Goal: Complete application form: Complete application form

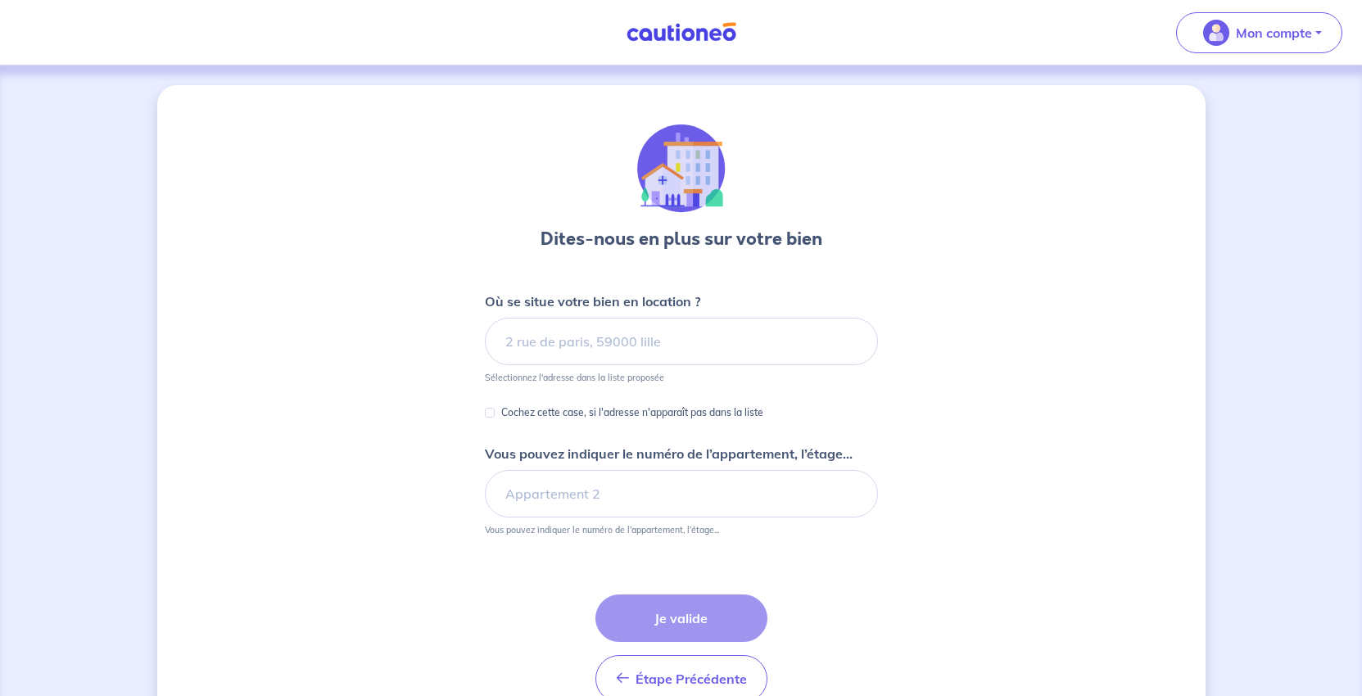
click at [534, 365] on input at bounding box center [681, 342] width 393 height 48
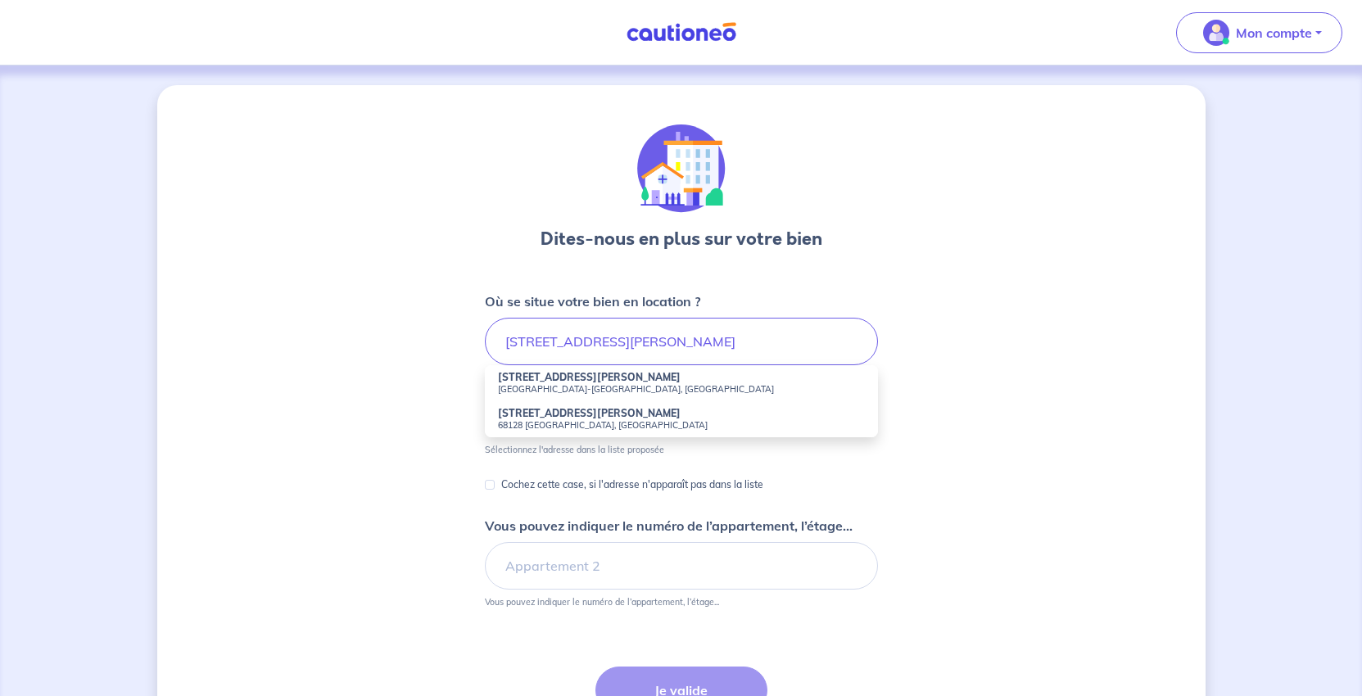
click at [542, 395] on small "[GEOGRAPHIC_DATA]-[GEOGRAPHIC_DATA], [GEOGRAPHIC_DATA]" at bounding box center [681, 388] width 367 height 11
type input "[STREET_ADDRESS][PERSON_NAME]"
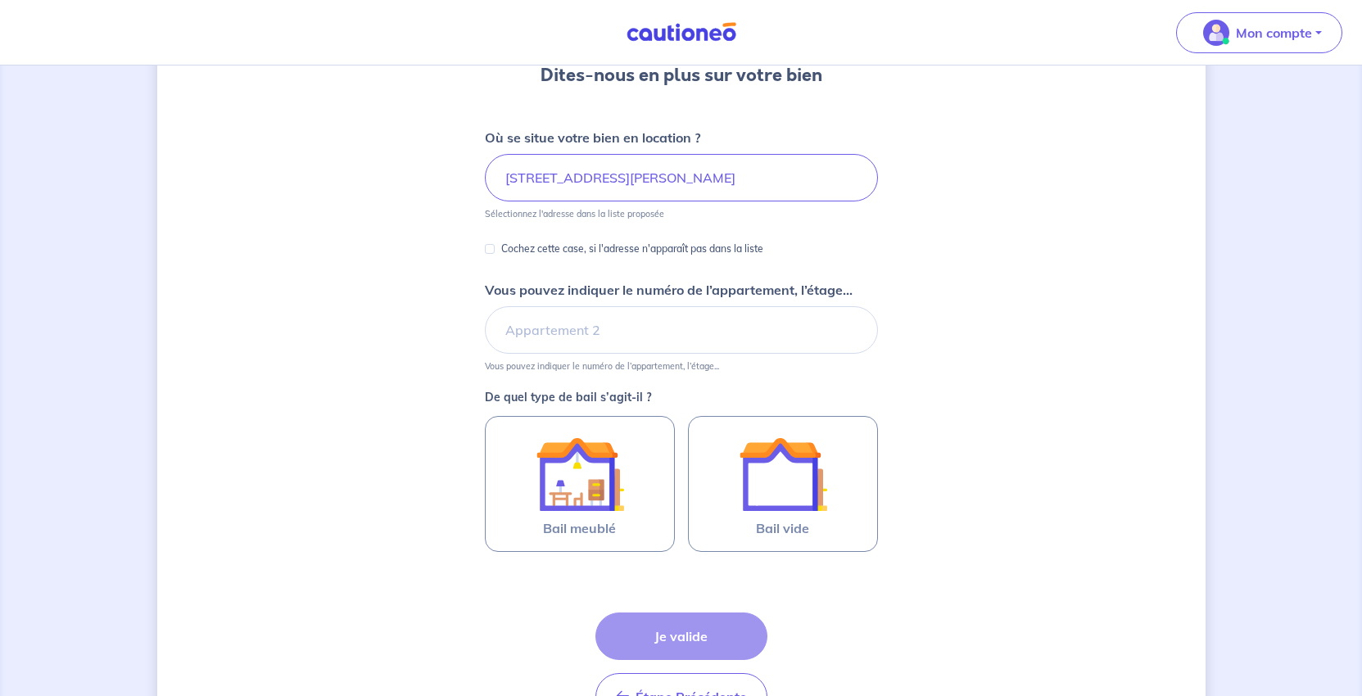
scroll to position [328, 0]
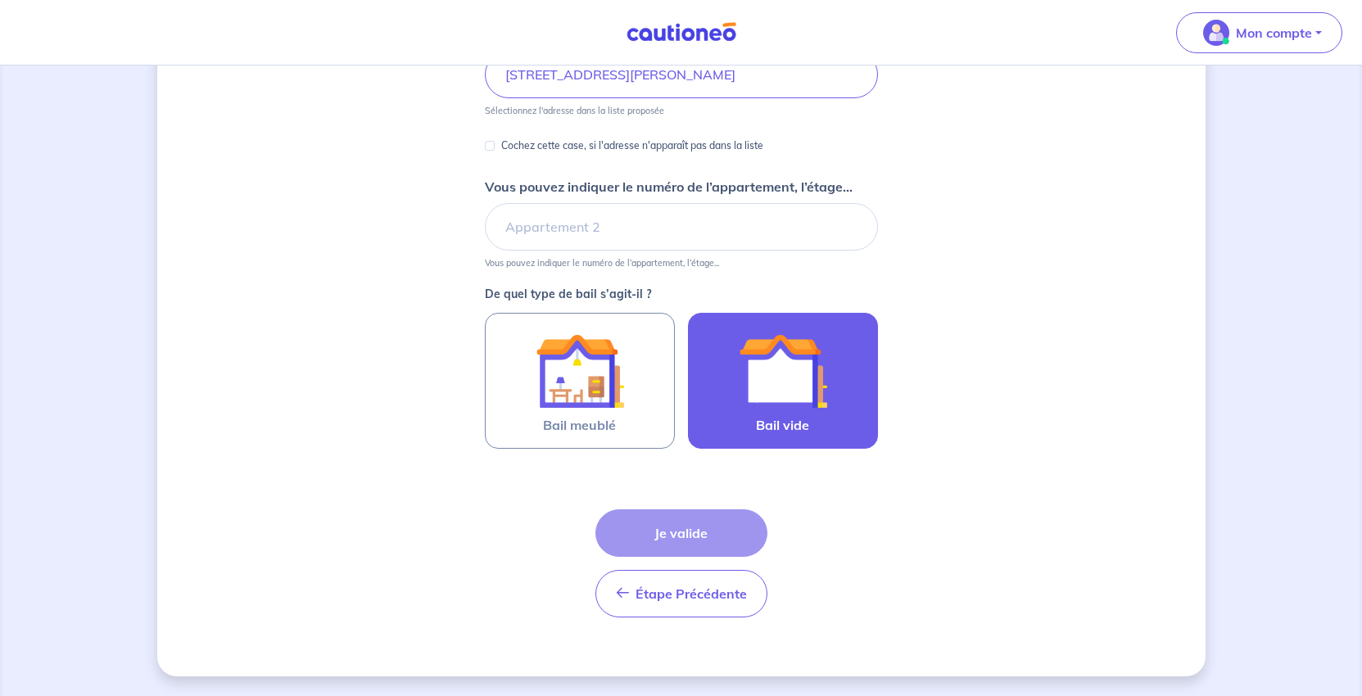
click at [827, 415] on img at bounding box center [783, 371] width 88 height 88
click at [0, 0] on input "Bail vide" at bounding box center [0, 0] width 0 height 0
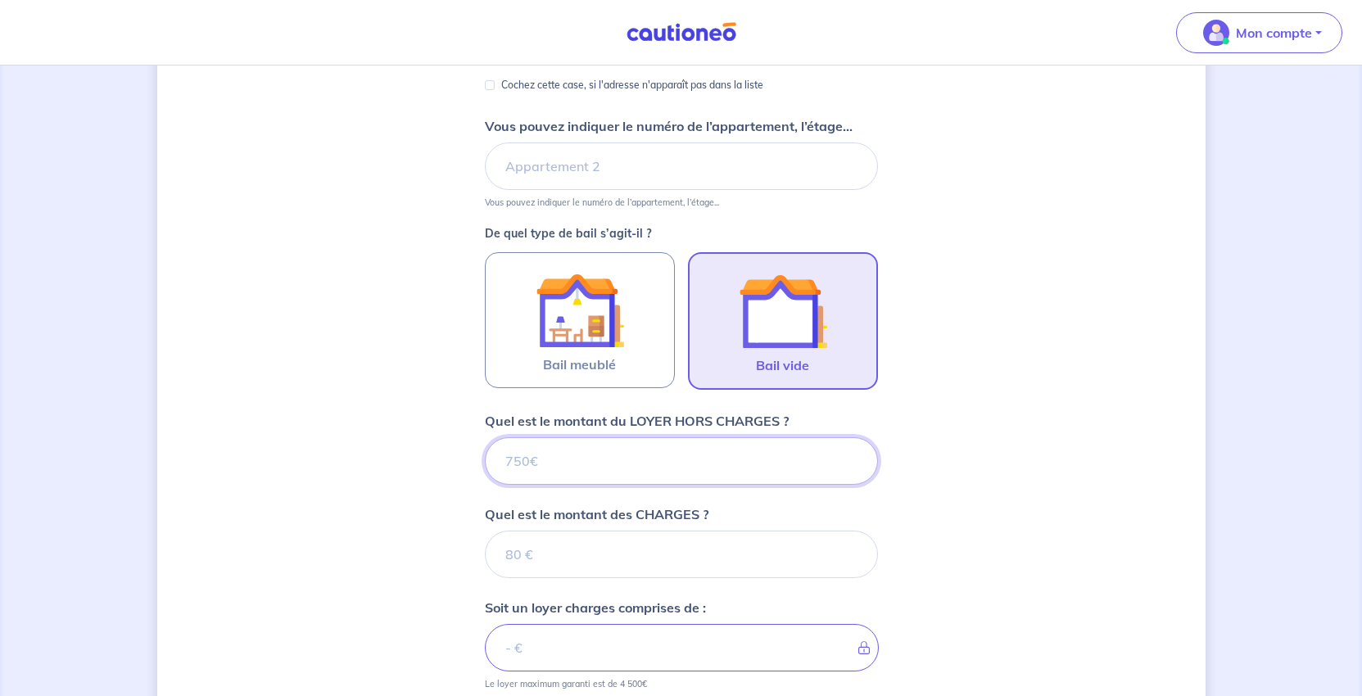
scroll to position [835, 0]
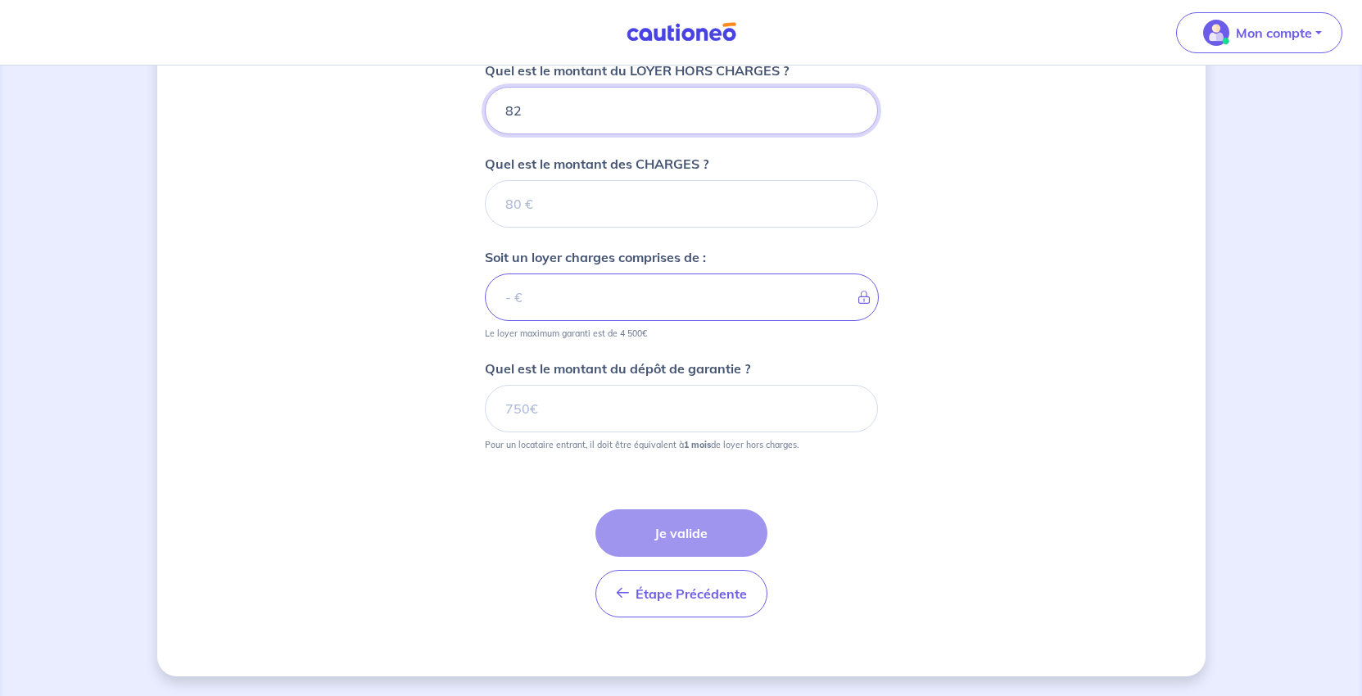
type input "820"
click at [522, 223] on input "Quel est le montant des CHARGES ?" at bounding box center [681, 204] width 393 height 48
type input "0"
type input "820"
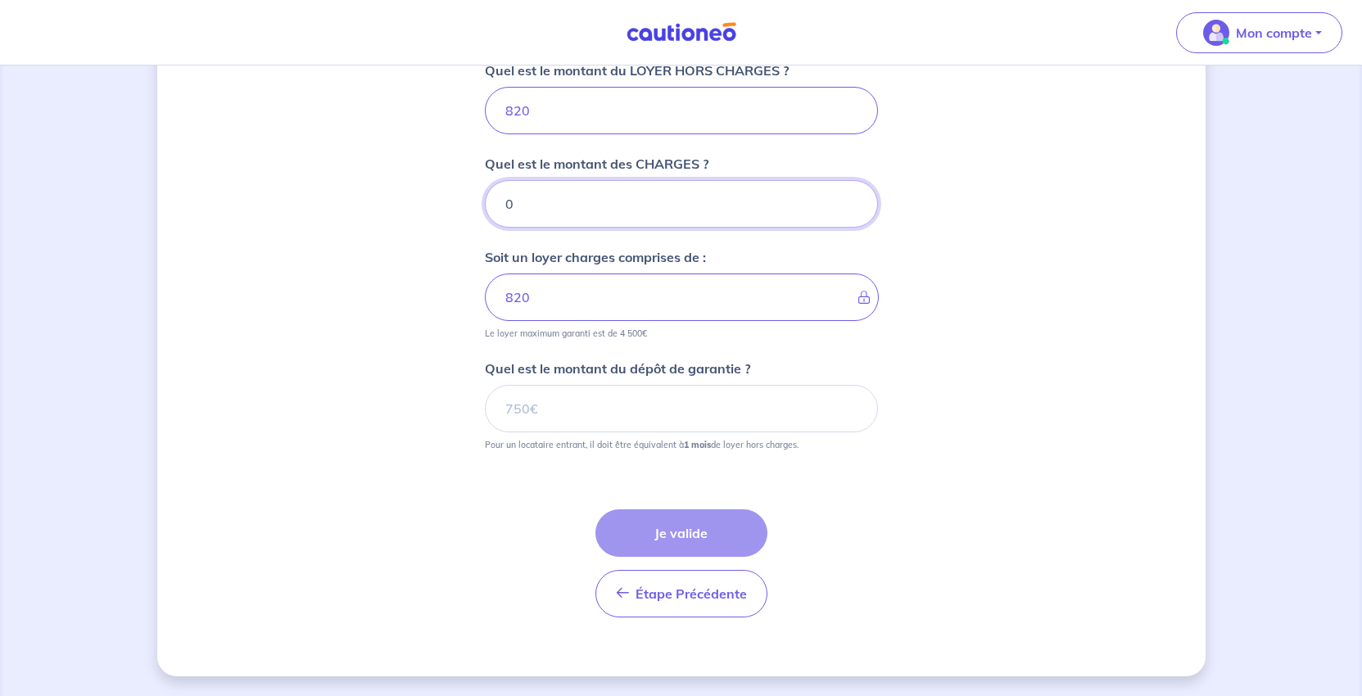
type input "0"
click at [518, 432] on input "Quel est le montant du dépôt de garantie ?" at bounding box center [681, 409] width 393 height 48
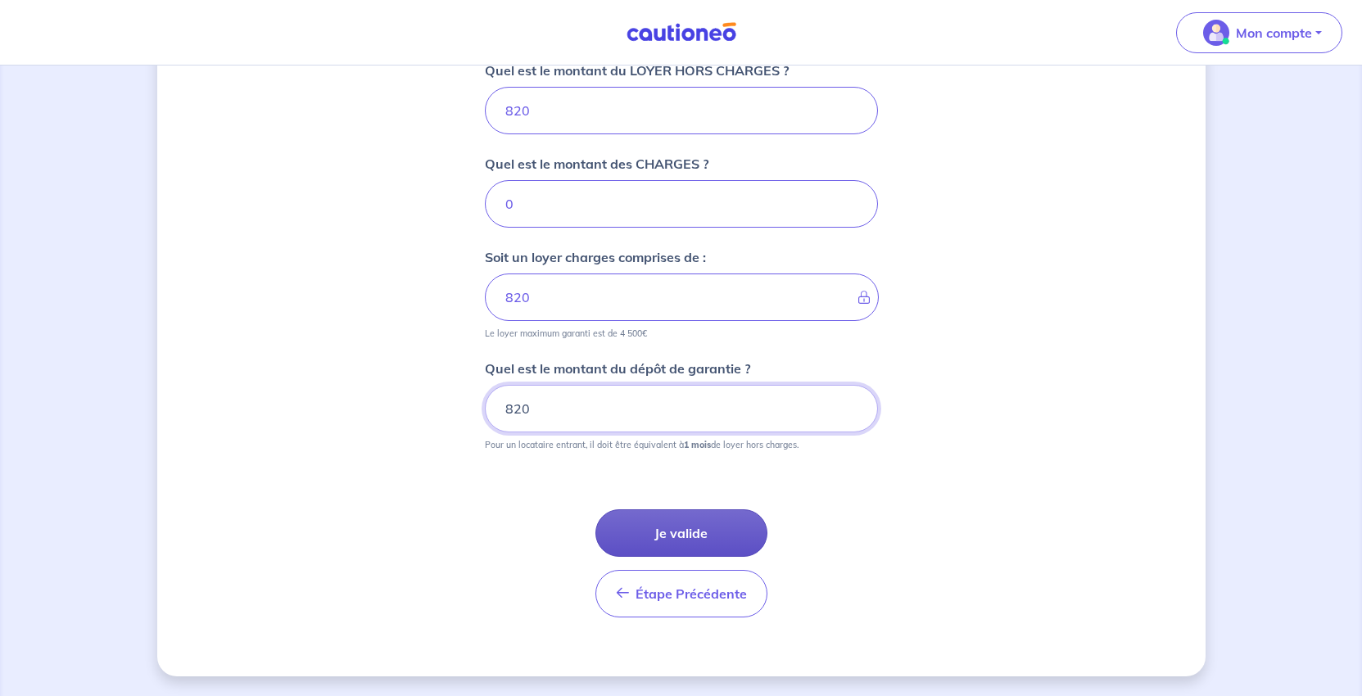
type input "820"
click at [726, 557] on button "Je valide" at bounding box center [681, 533] width 172 height 48
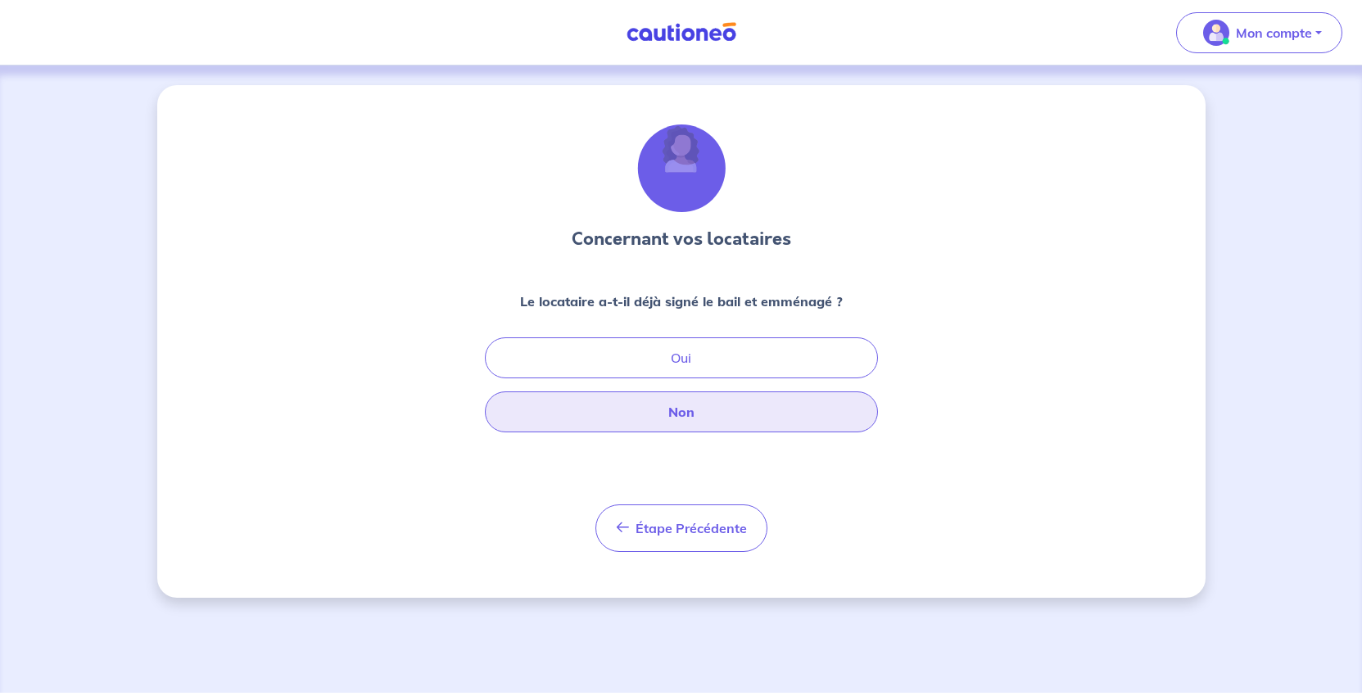
click at [705, 432] on button "Non" at bounding box center [681, 411] width 393 height 41
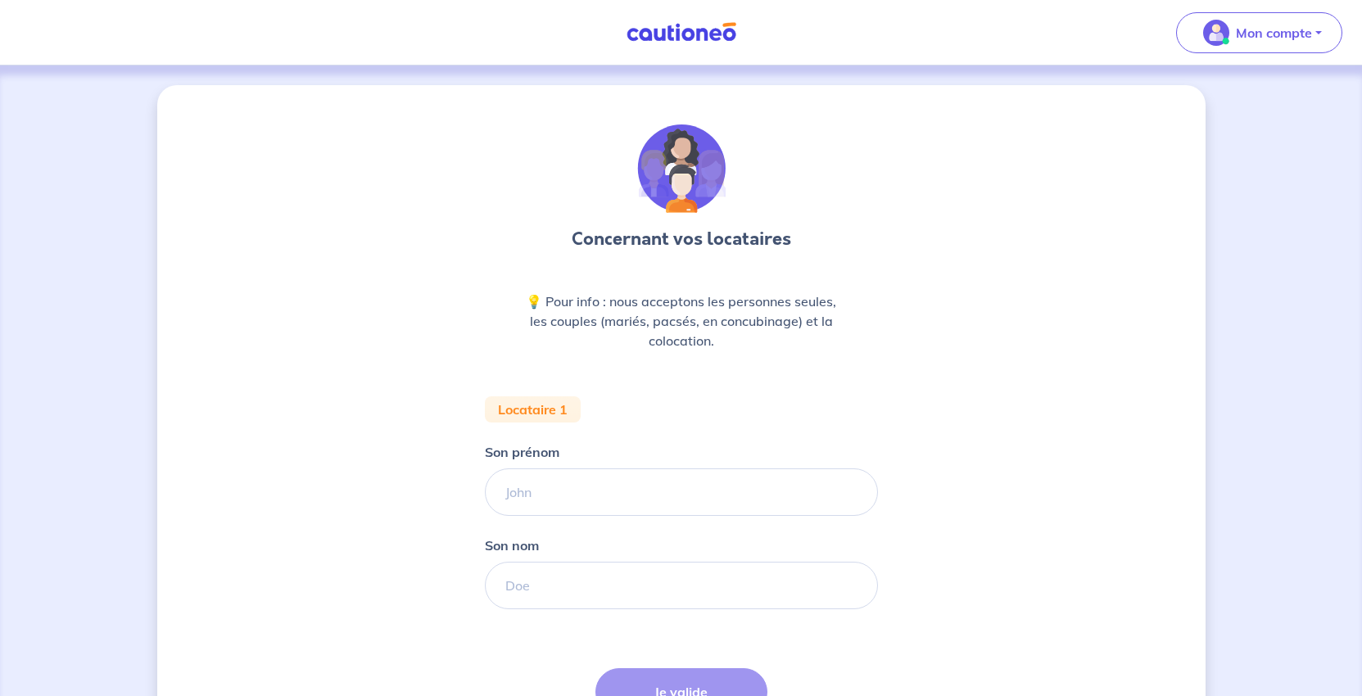
scroll to position [328, 0]
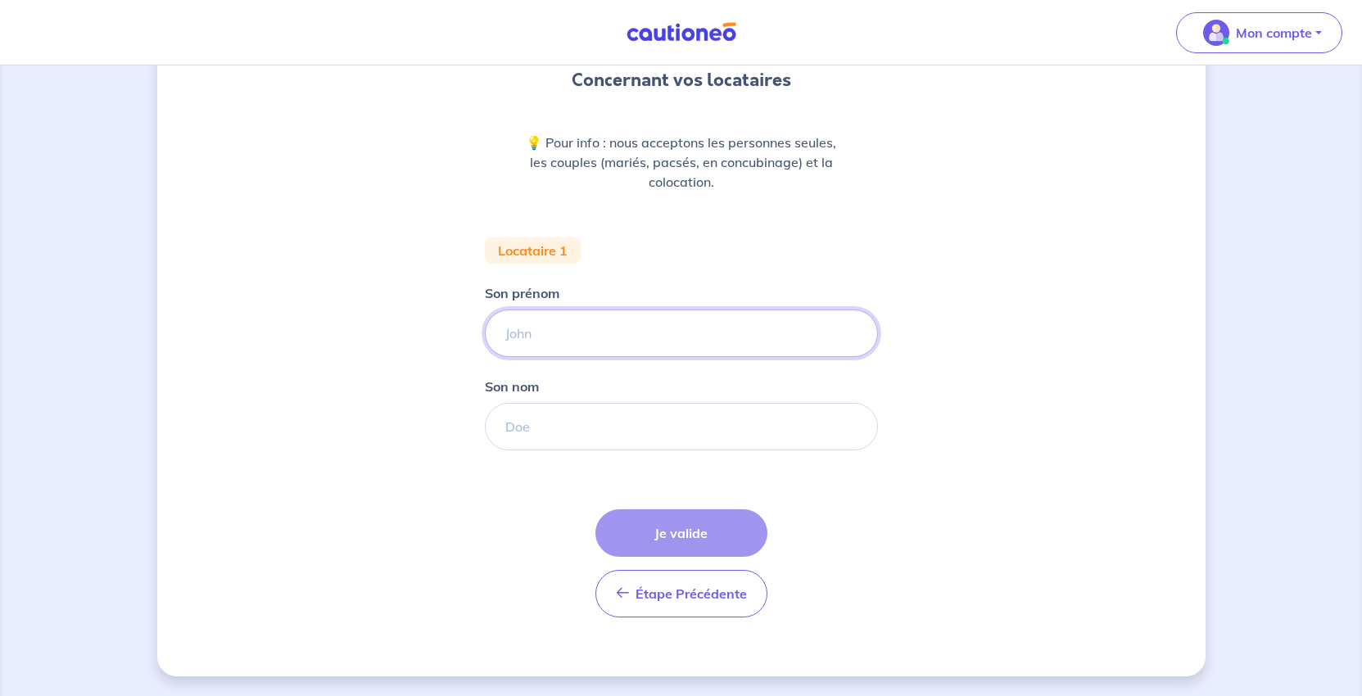
click at [545, 310] on input "Son prénom" at bounding box center [681, 334] width 393 height 48
type input "[PERSON_NAME]"
click at [533, 403] on input "Son nom" at bounding box center [681, 427] width 393 height 48
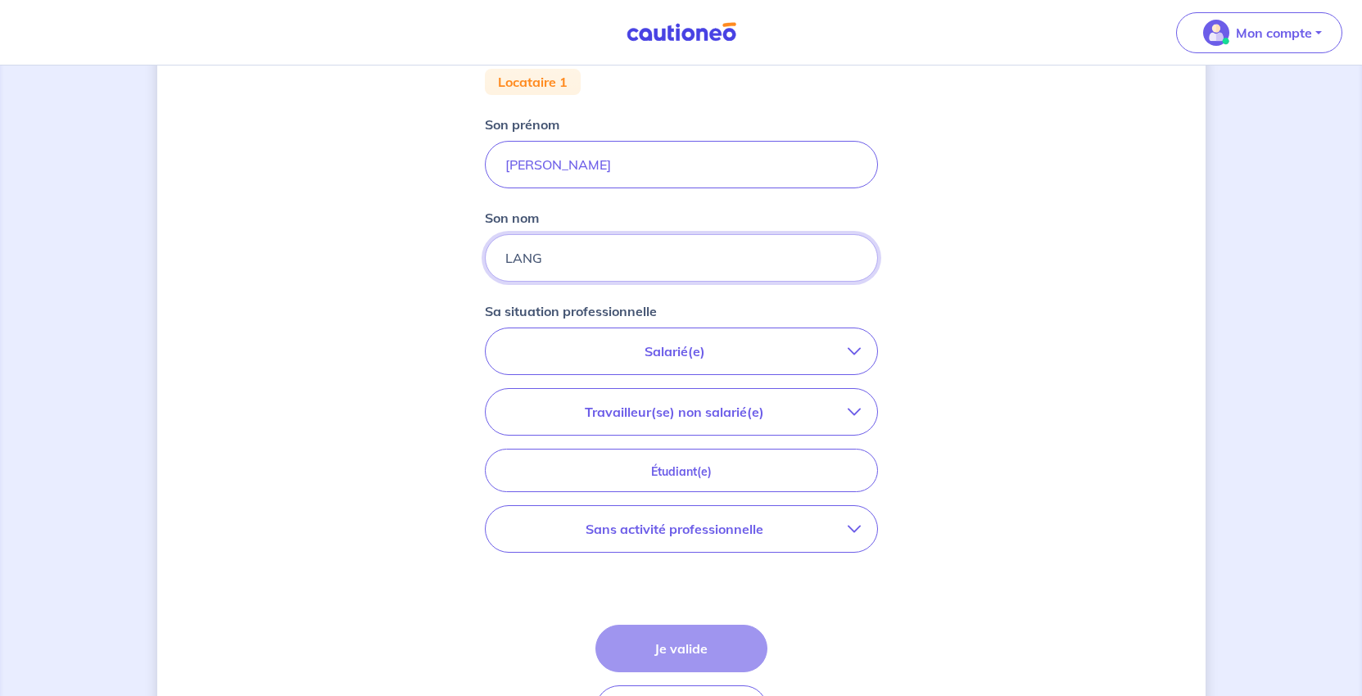
scroll to position [491, 0]
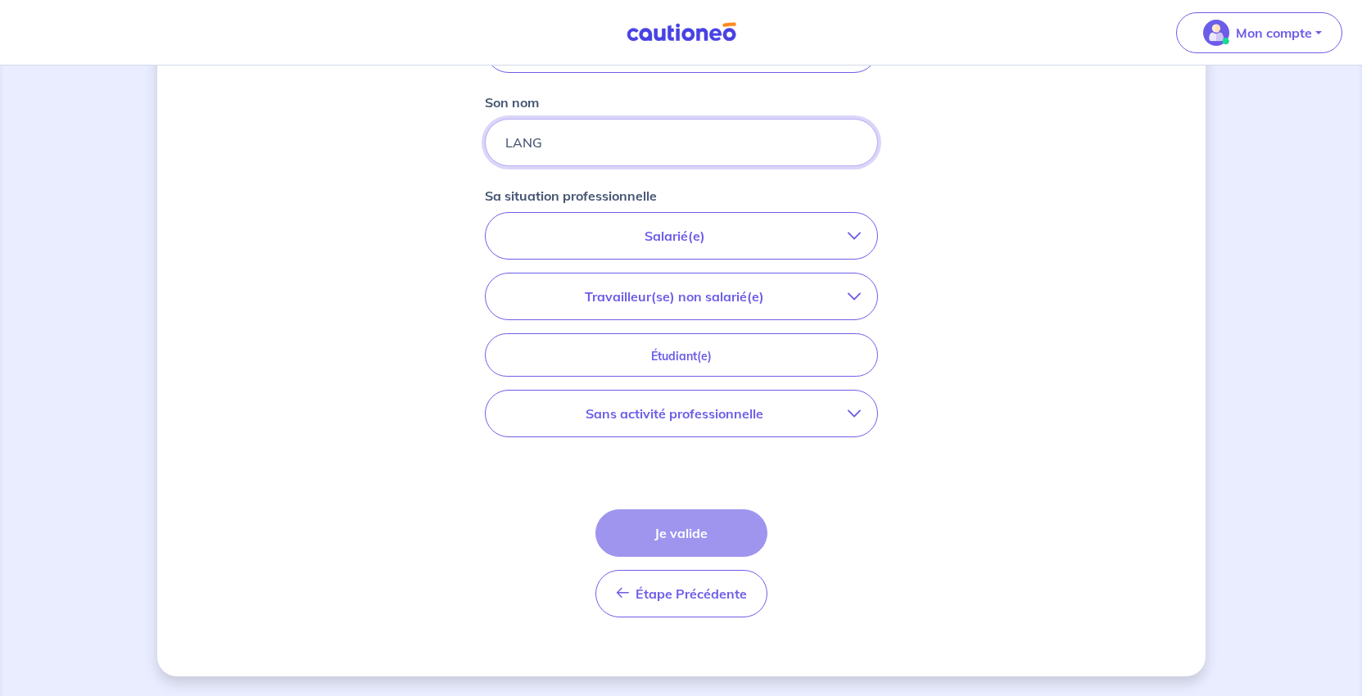
type input "LANG"
click at [687, 423] on p "Sans activité professionnelle" at bounding box center [675, 414] width 346 height 20
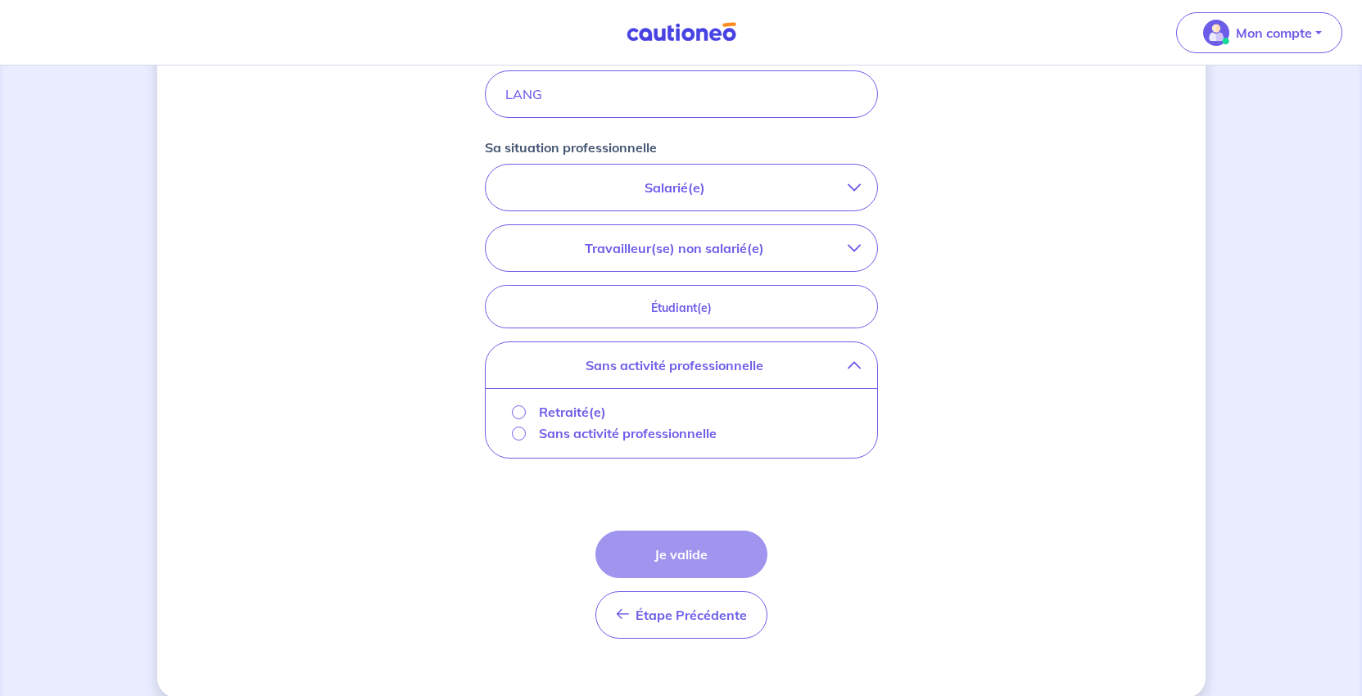
click at [540, 422] on p "Retraité(e)" at bounding box center [572, 412] width 67 height 20
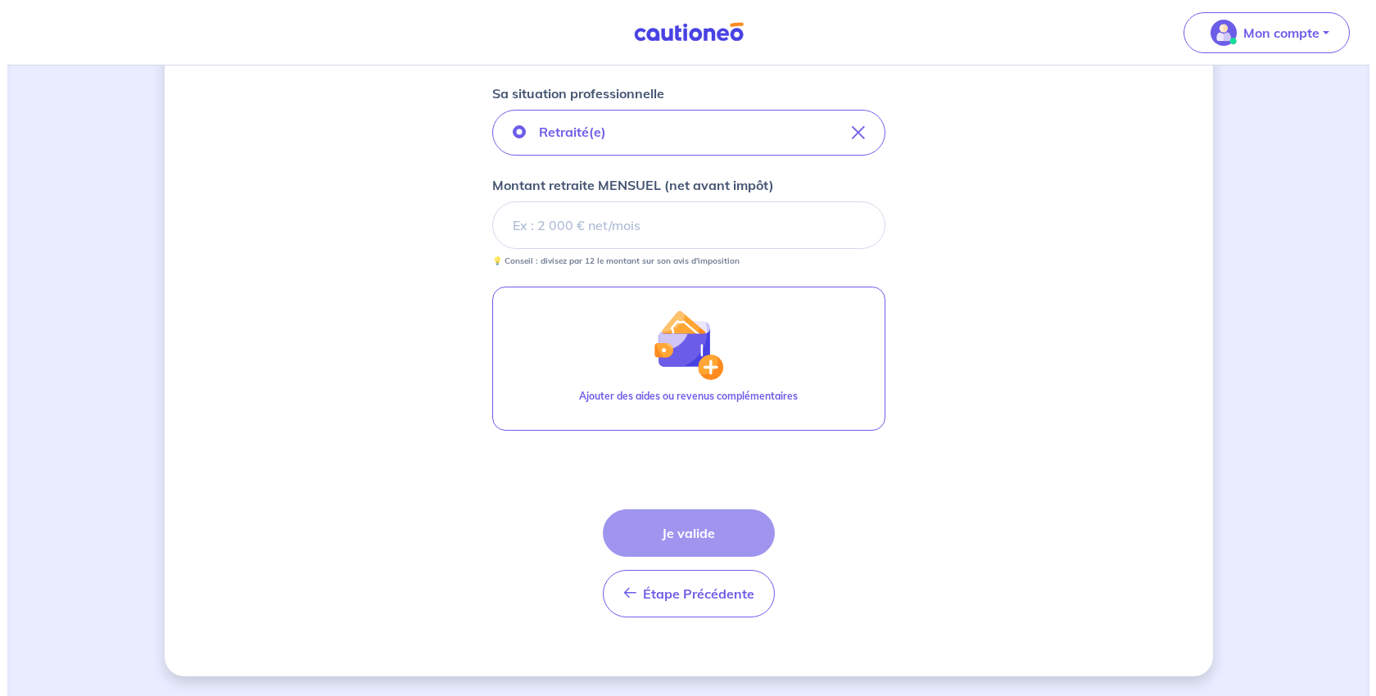
scroll to position [655, 0]
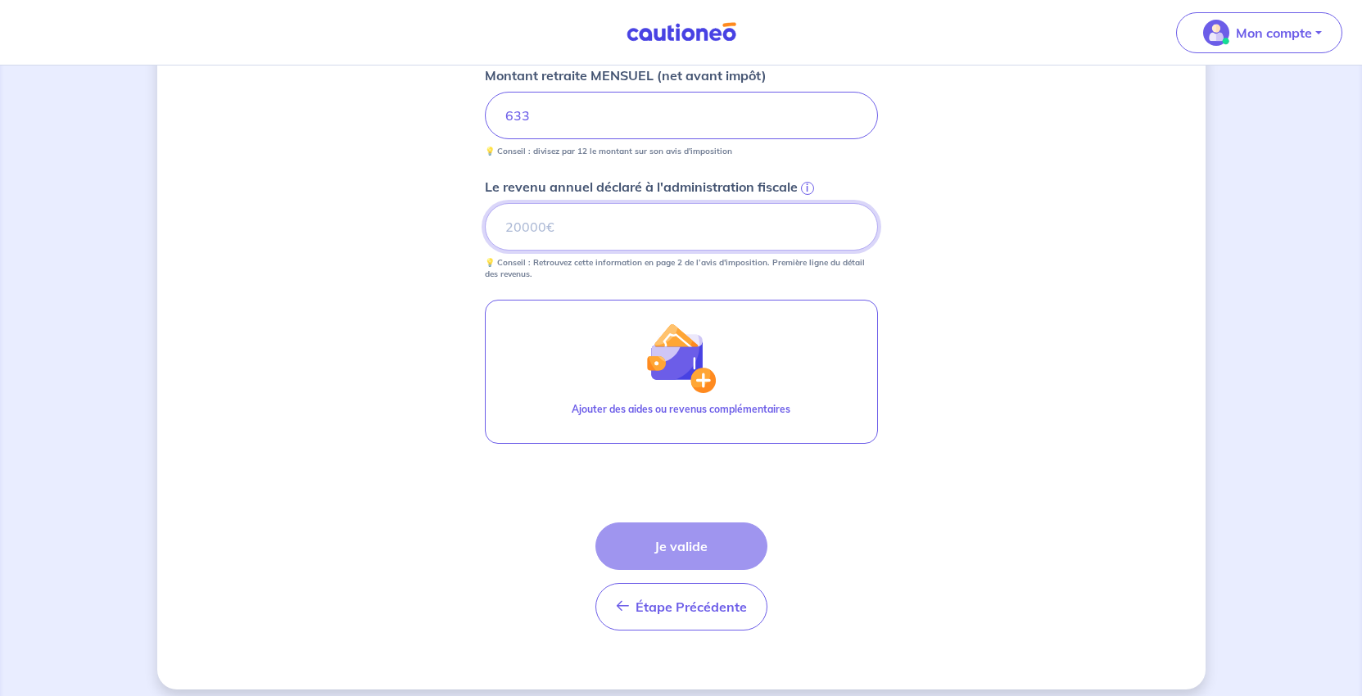
click at [500, 251] on input "Le revenu annuel déclaré à l'administration fiscale i" at bounding box center [681, 227] width 393 height 48
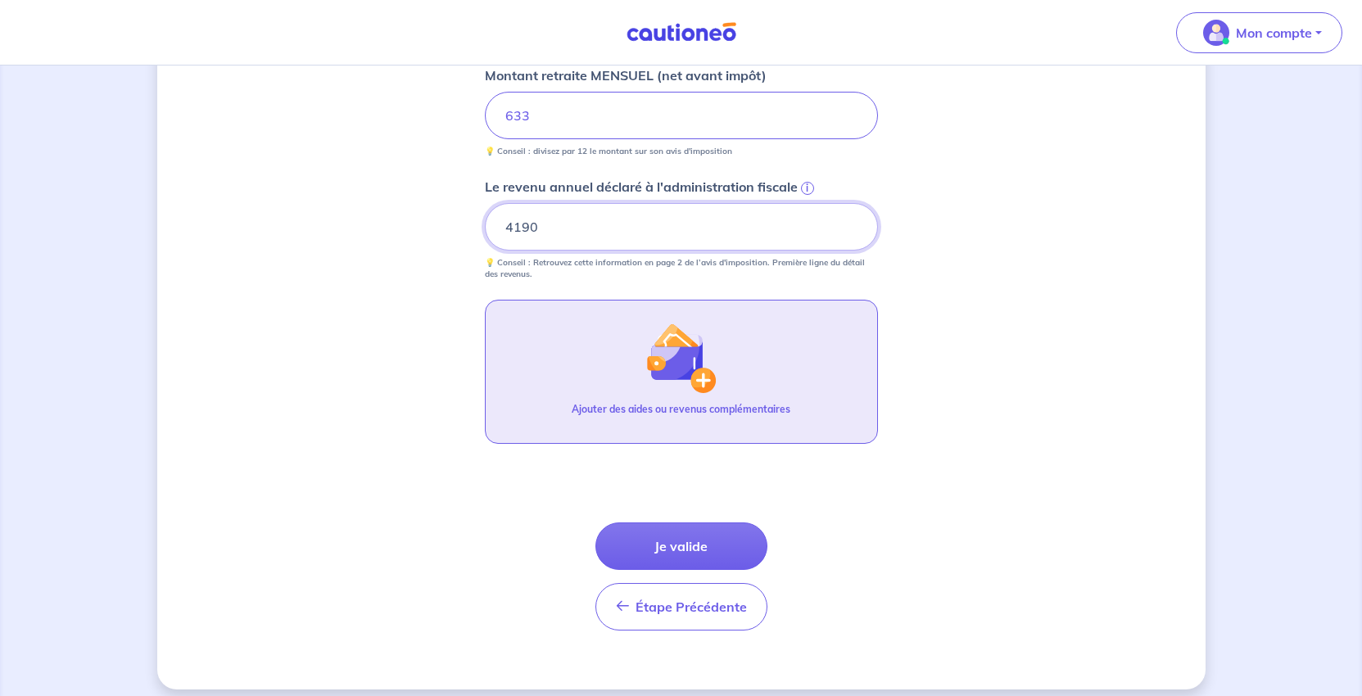
type input "4190"
click at [703, 393] on img "button" at bounding box center [680, 358] width 70 height 70
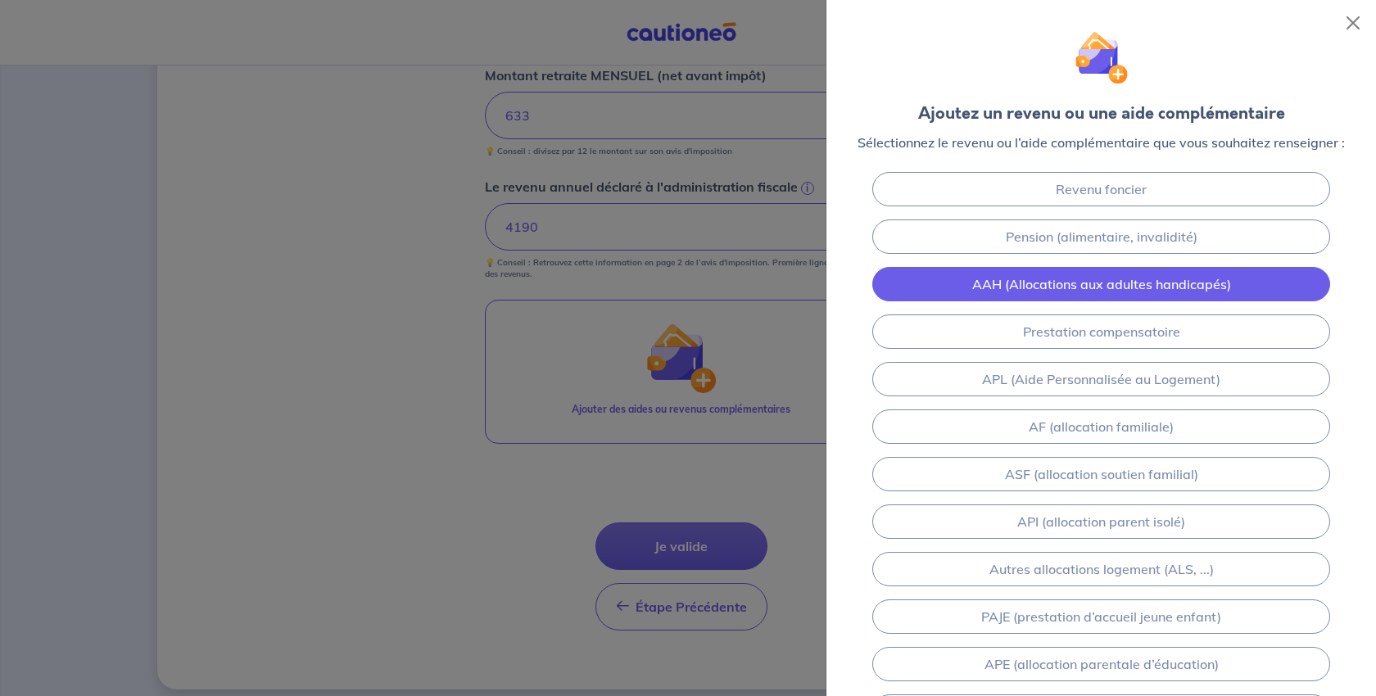
click at [1031, 301] on link "AAH (Allocations aux adultes handicapés)" at bounding box center [1101, 284] width 458 height 34
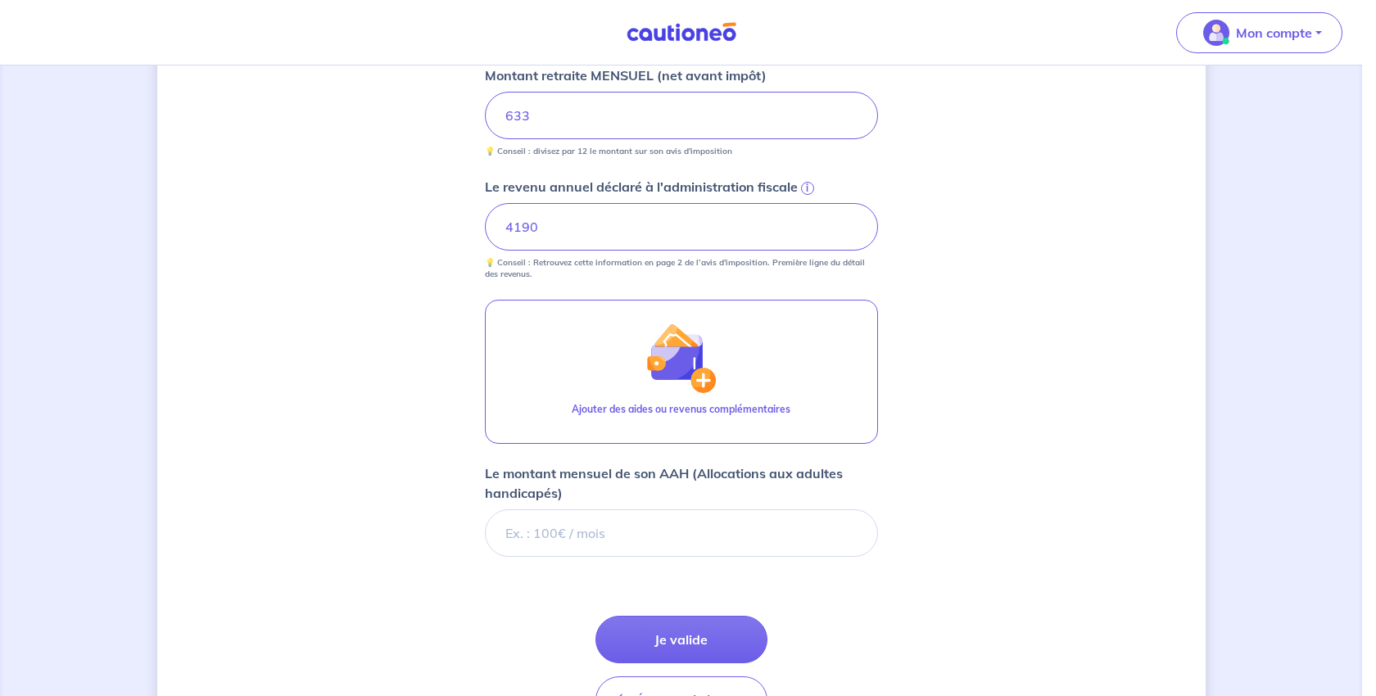
scroll to position [1079, 0]
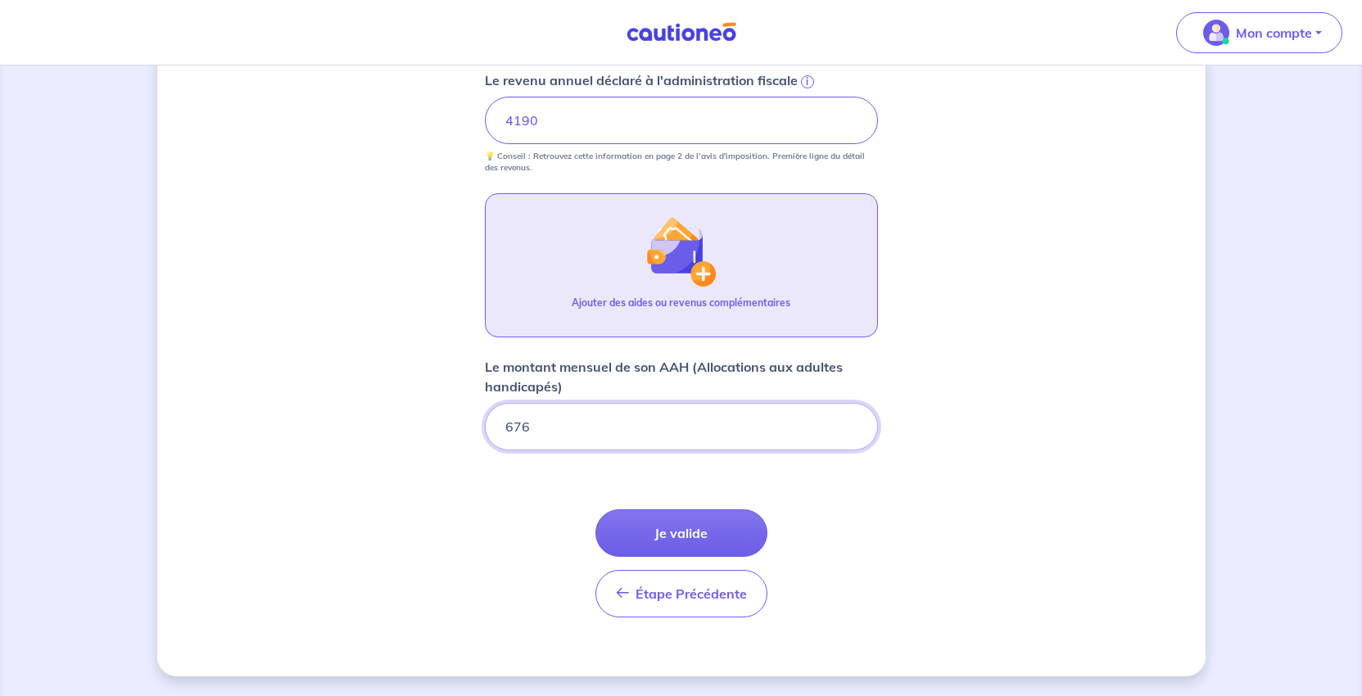
type input "676"
click at [695, 296] on p "Ajouter des aides ou revenus complémentaires" at bounding box center [681, 303] width 219 height 15
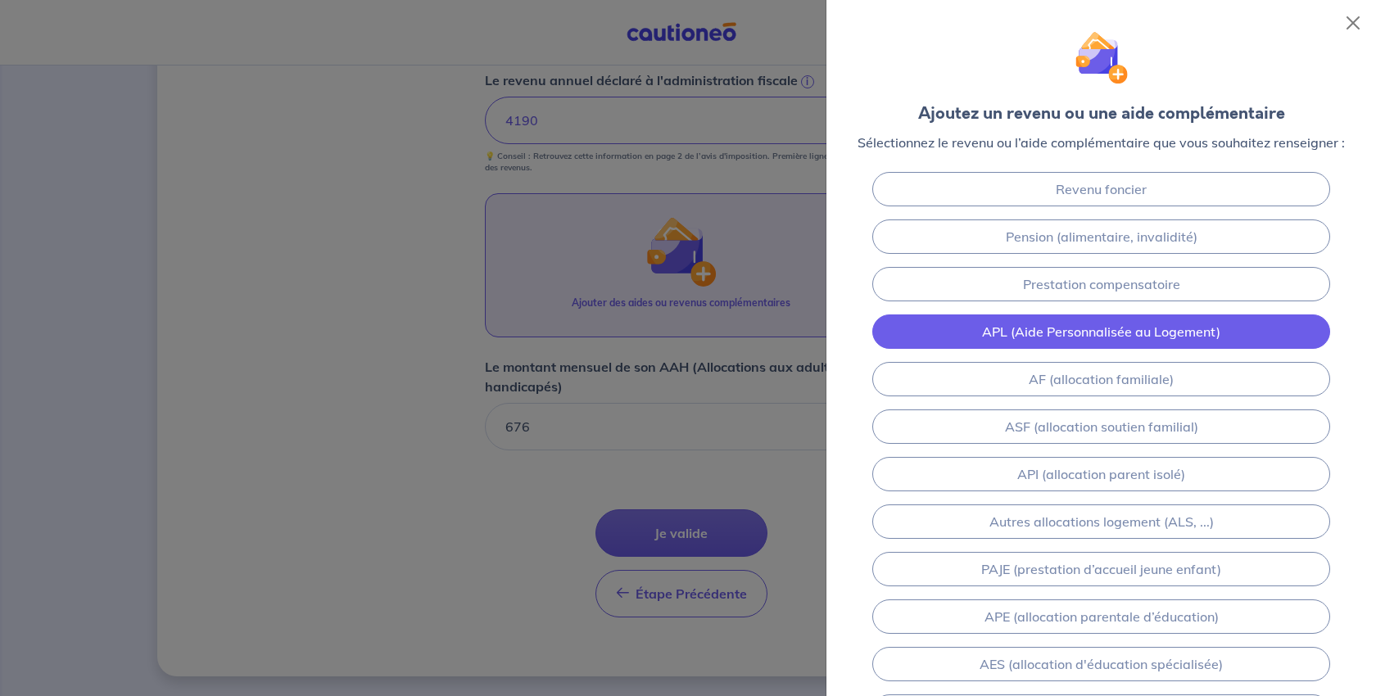
click at [976, 349] on link "APL (Aide Personnalisée au Logement)" at bounding box center [1101, 332] width 458 height 34
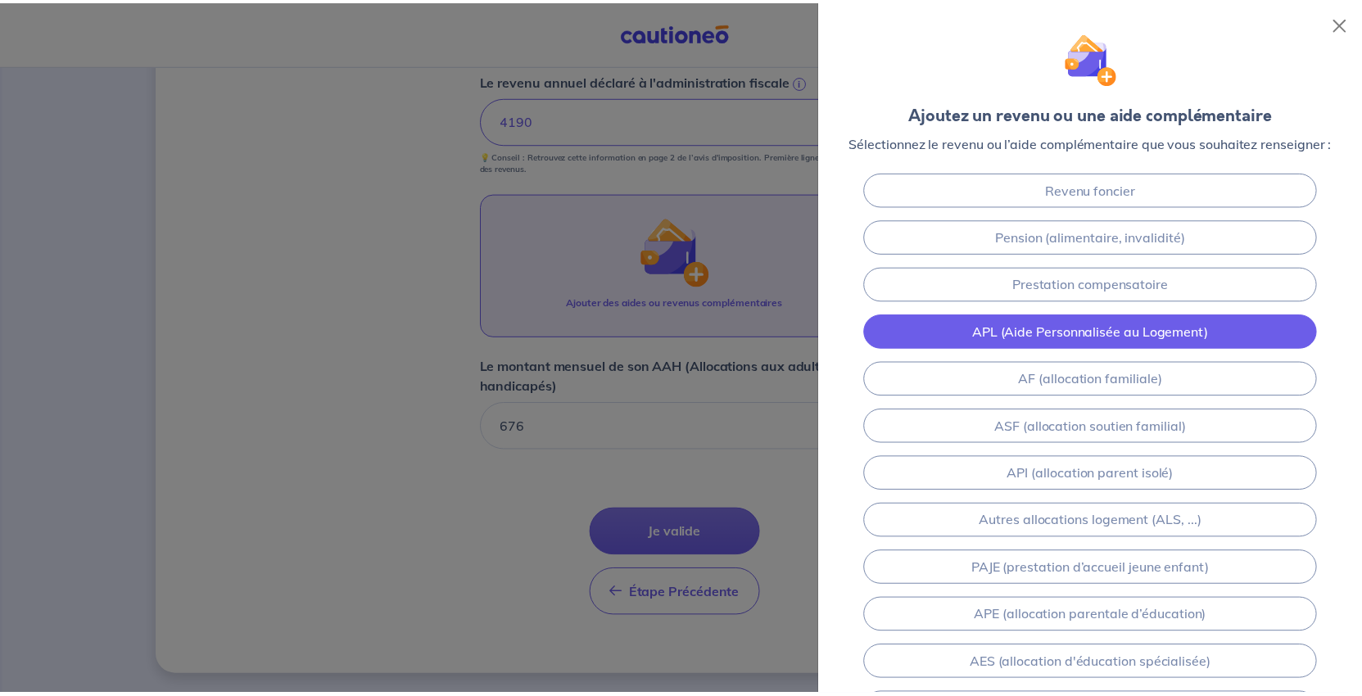
scroll to position [1220, 0]
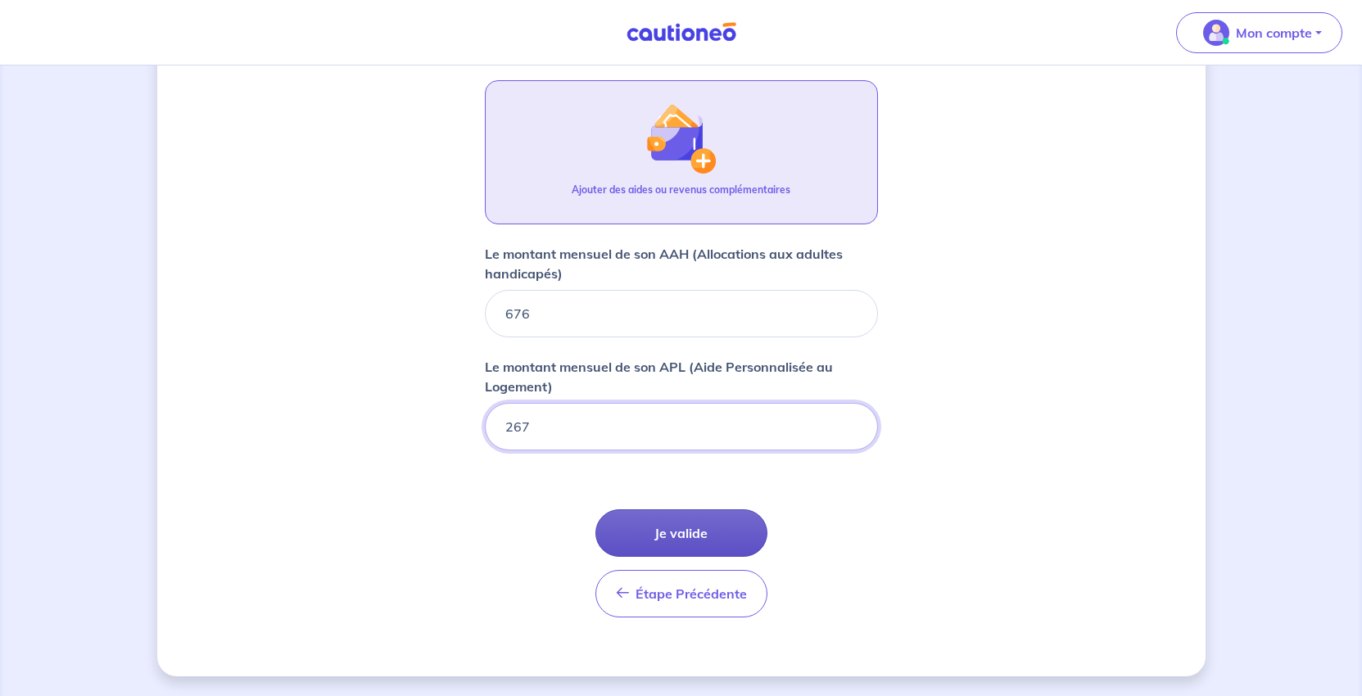
type input "267"
click at [704, 509] on button "Je valide" at bounding box center [681, 533] width 172 height 48
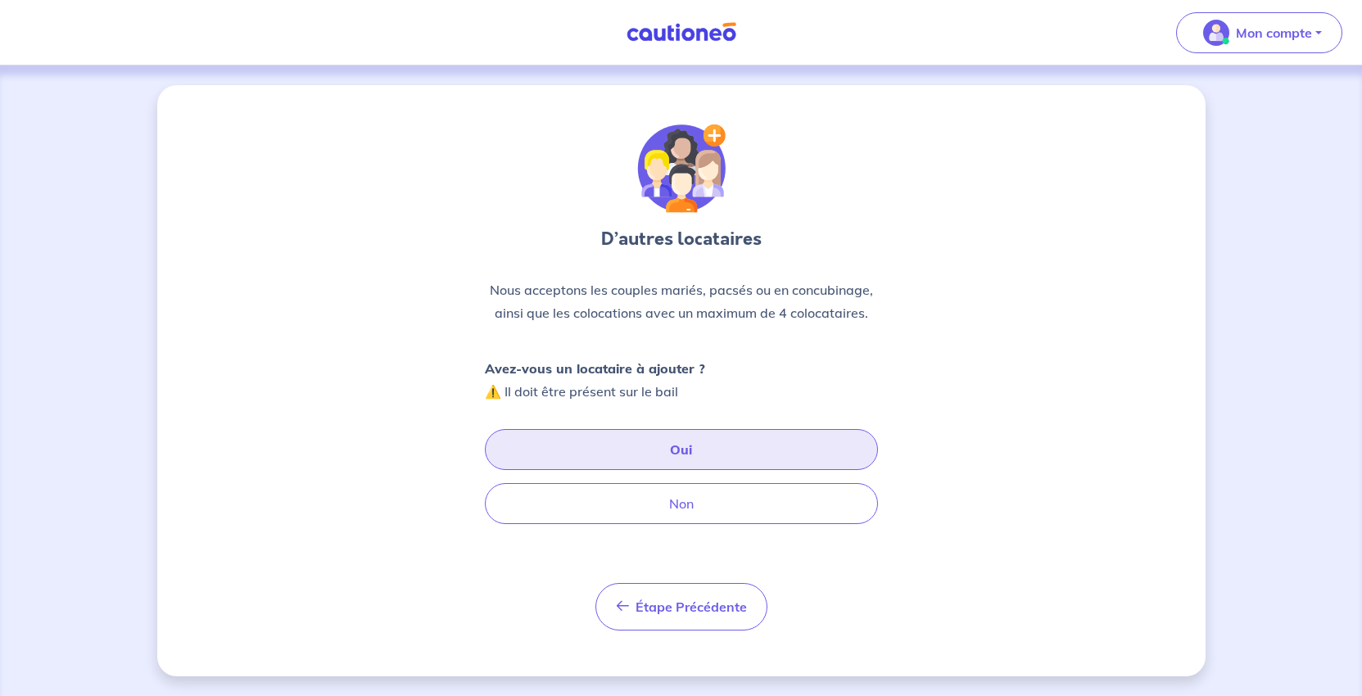
click at [688, 470] on button "Oui" at bounding box center [681, 449] width 393 height 41
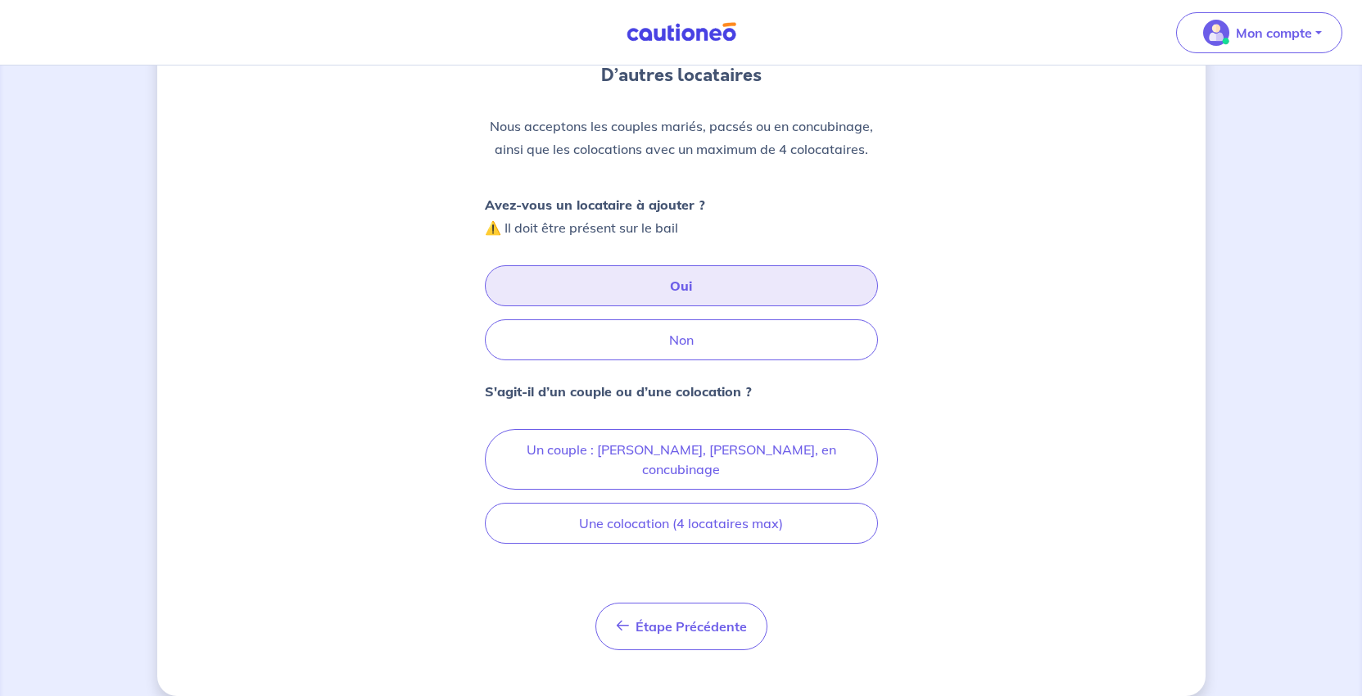
scroll to position [246, 0]
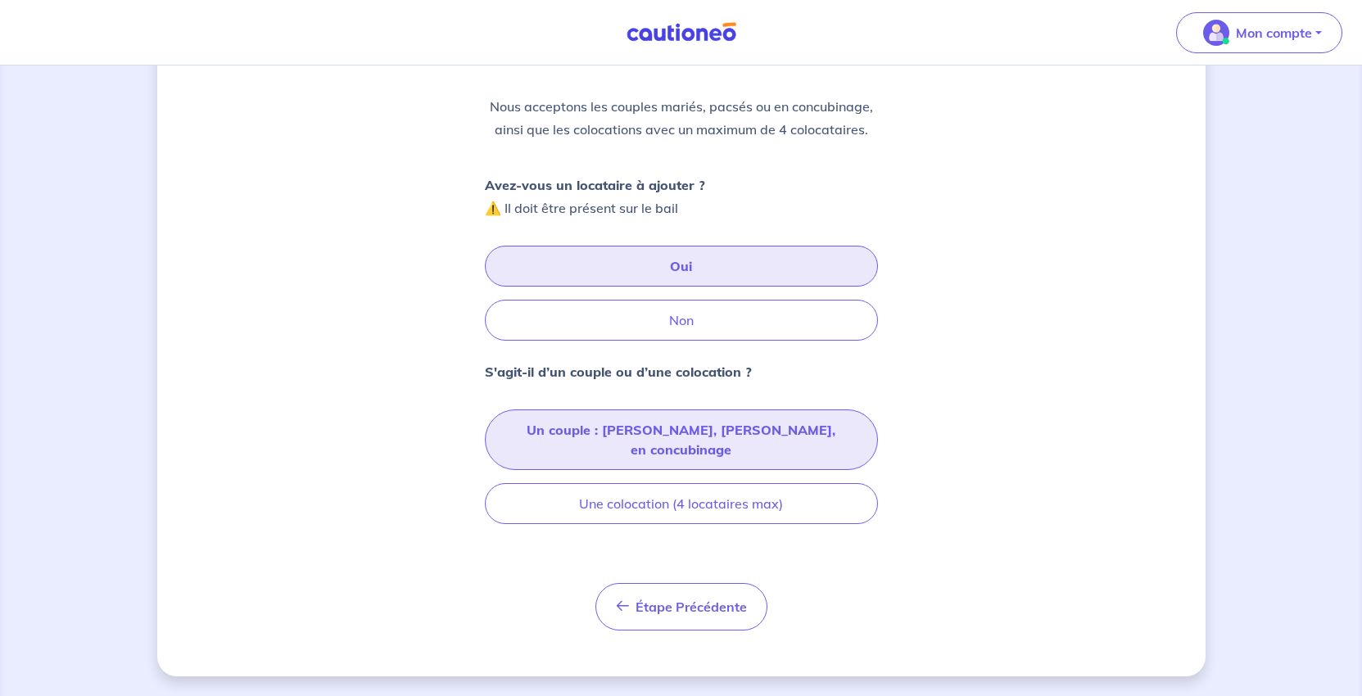
click at [693, 470] on button "Un couple : [PERSON_NAME], [PERSON_NAME], en concubinage" at bounding box center [681, 440] width 393 height 61
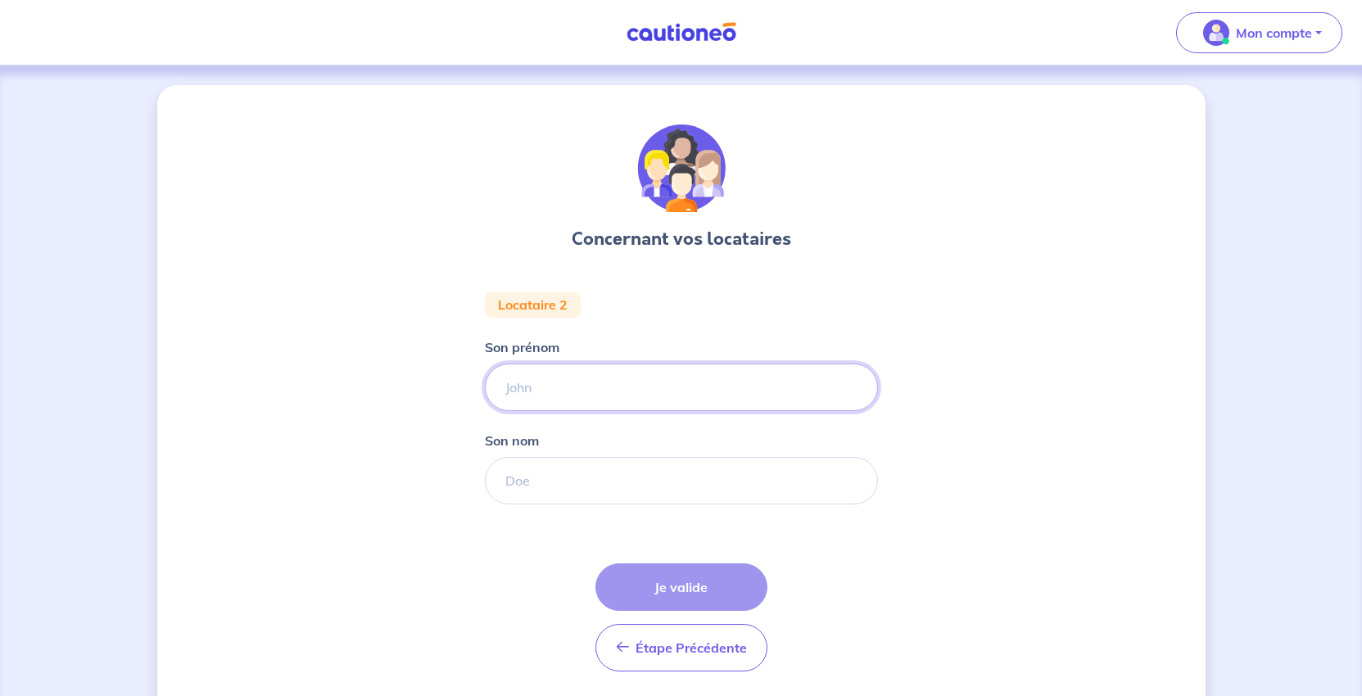
click at [513, 411] on input "Son prénom" at bounding box center [681, 388] width 393 height 48
type input "[PERSON_NAME]"
click at [528, 505] on input "Son nom" at bounding box center [681, 481] width 393 height 48
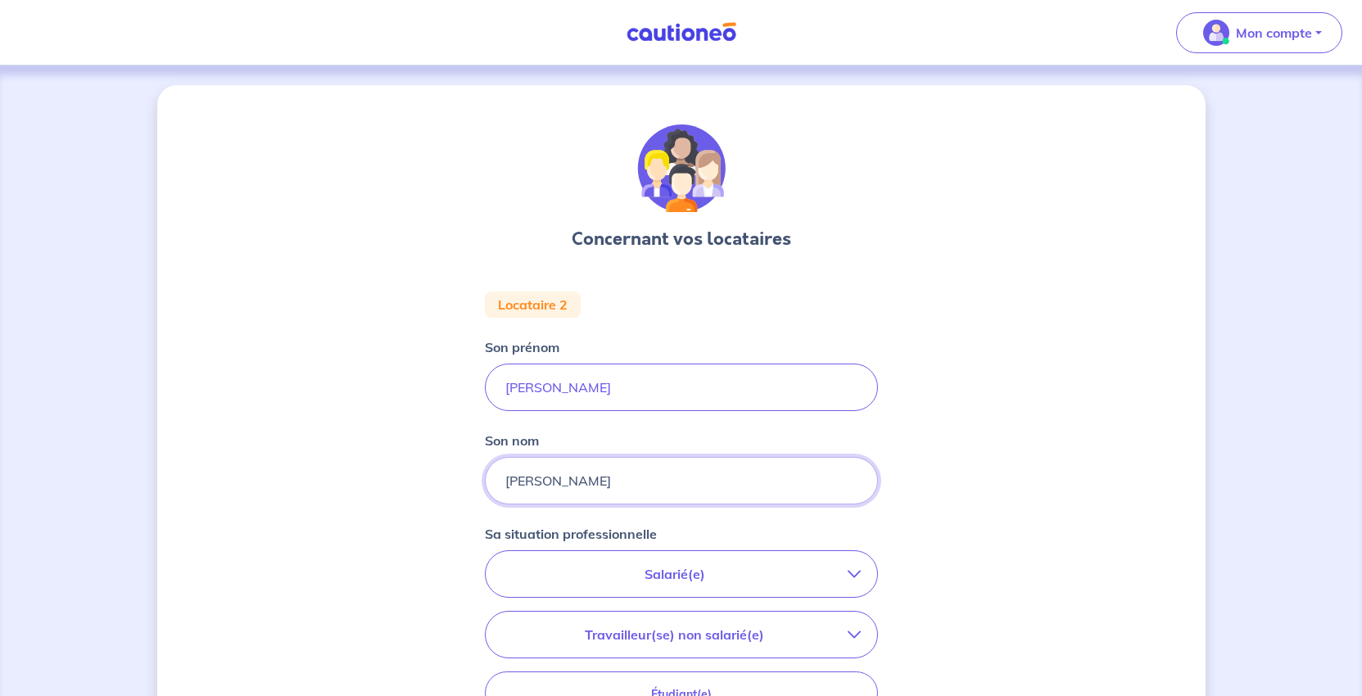
scroll to position [328, 0]
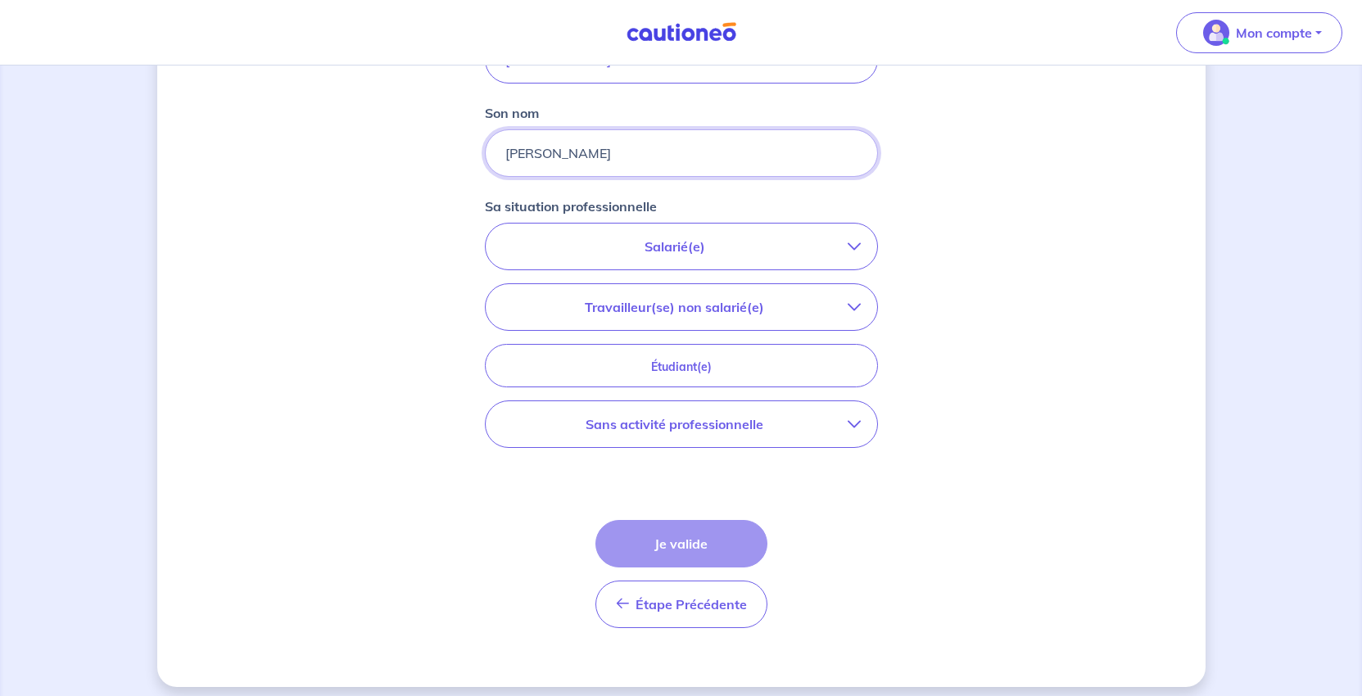
type input "[PERSON_NAME]"
click at [587, 434] on p "Sans activité professionnelle" at bounding box center [675, 424] width 346 height 20
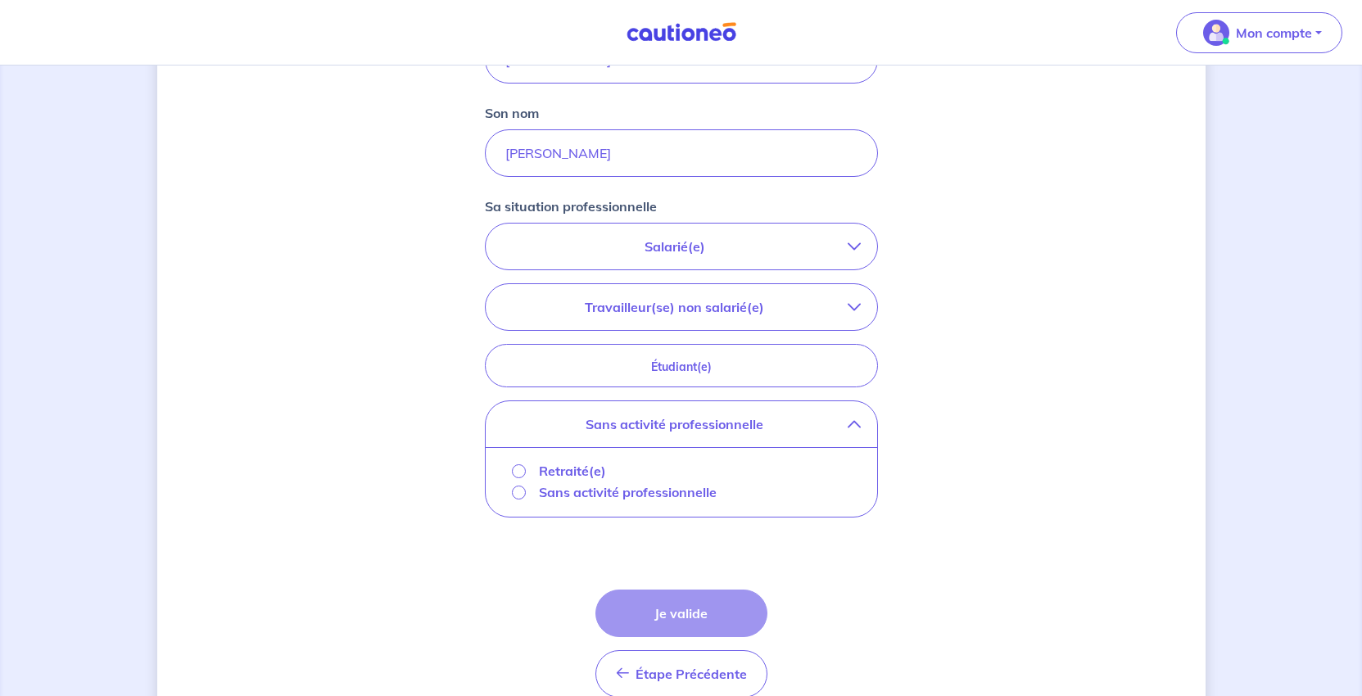
click at [569, 481] on p "Retraité(e)" at bounding box center [572, 471] width 67 height 20
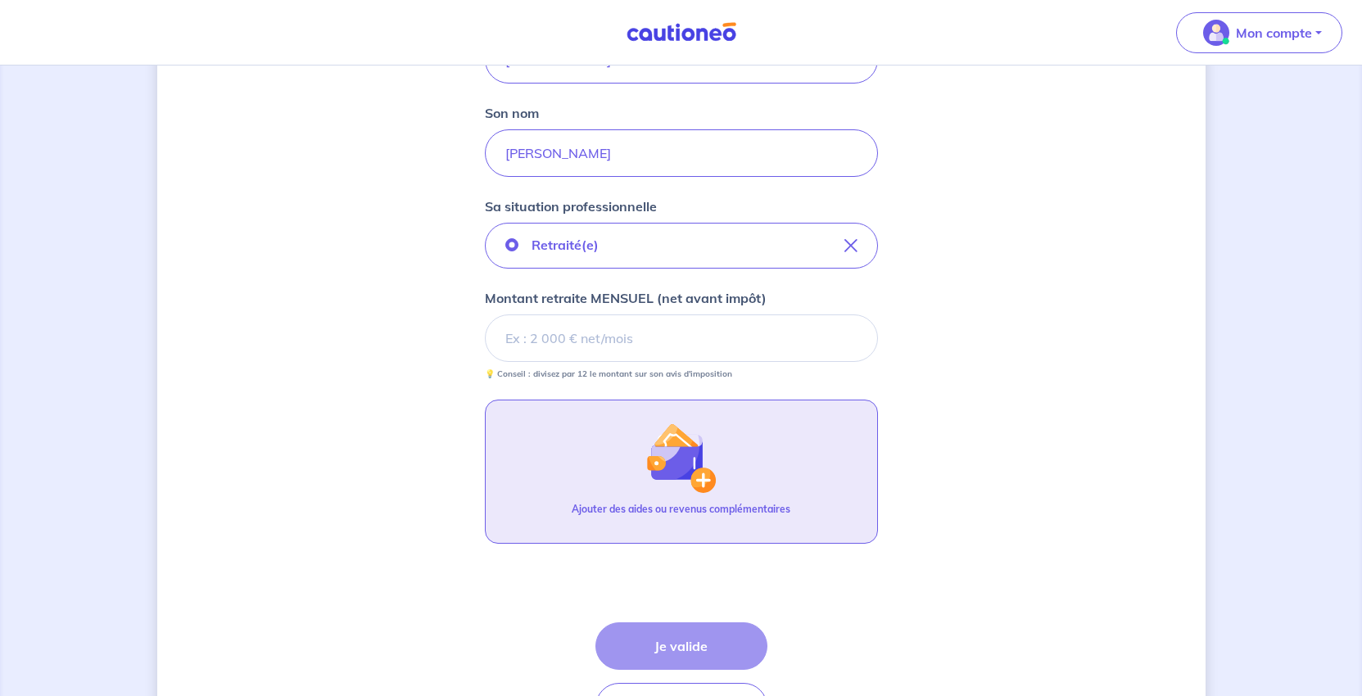
scroll to position [491, 0]
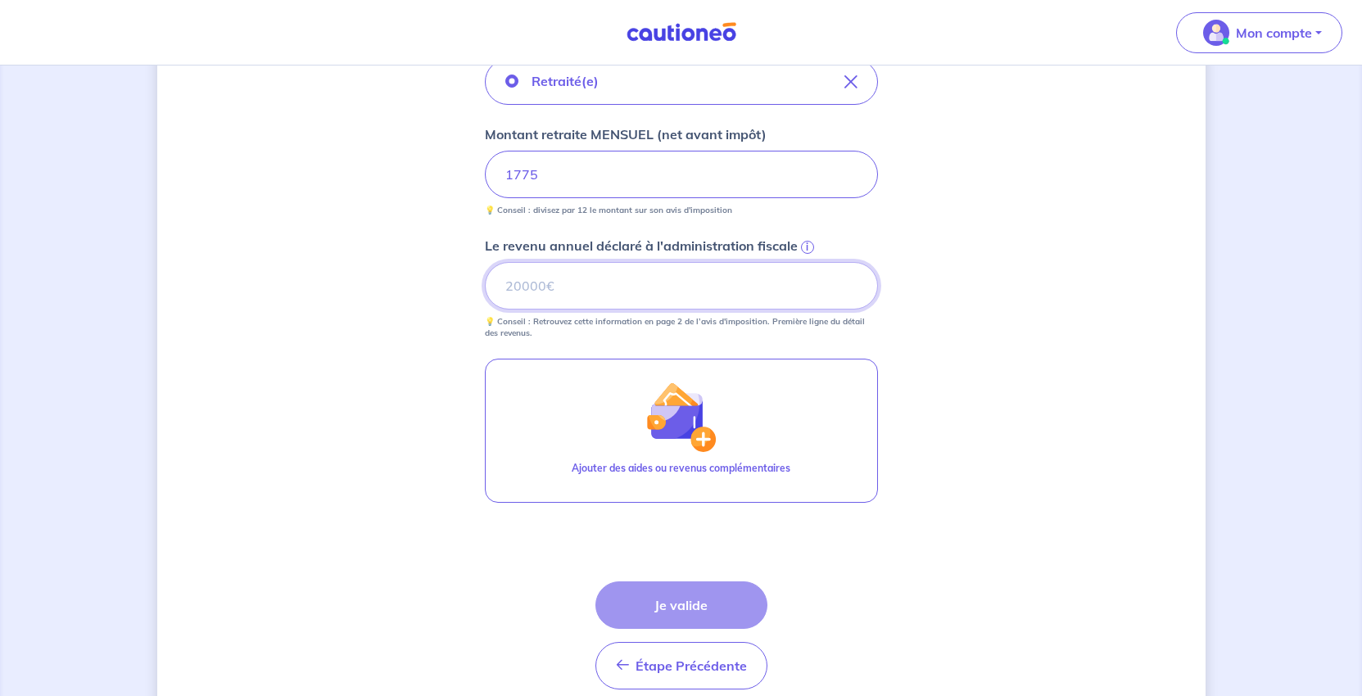
click at [528, 310] on input "Le revenu annuel déclaré à l'administration fiscale i" at bounding box center [681, 286] width 393 height 48
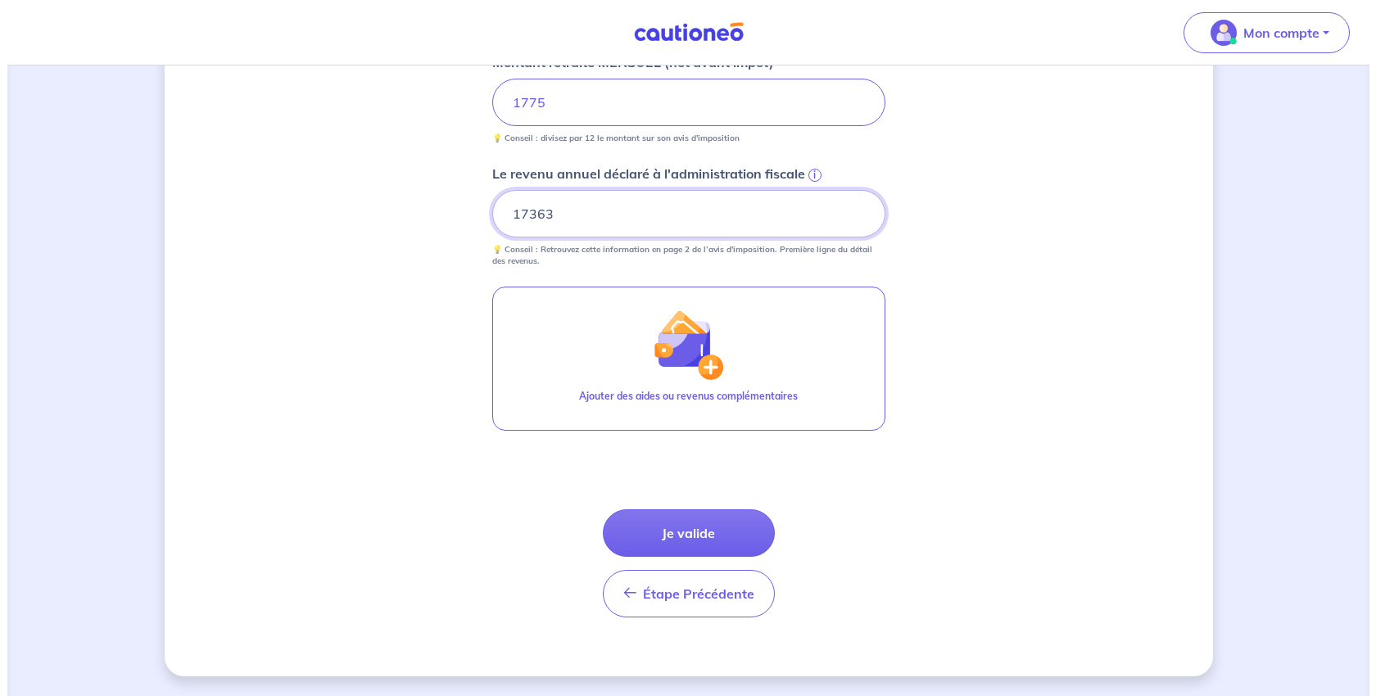
scroll to position [655, 0]
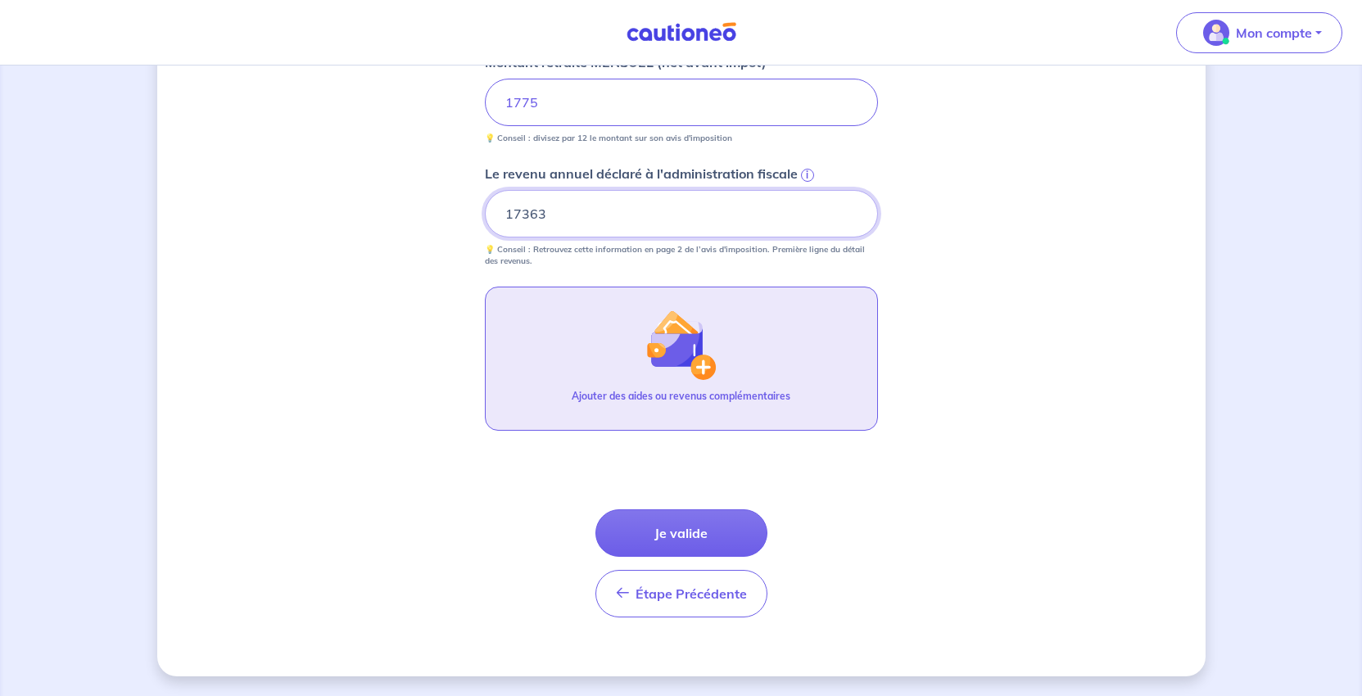
type input "17363"
click at [668, 380] on img "button" at bounding box center [680, 345] width 70 height 70
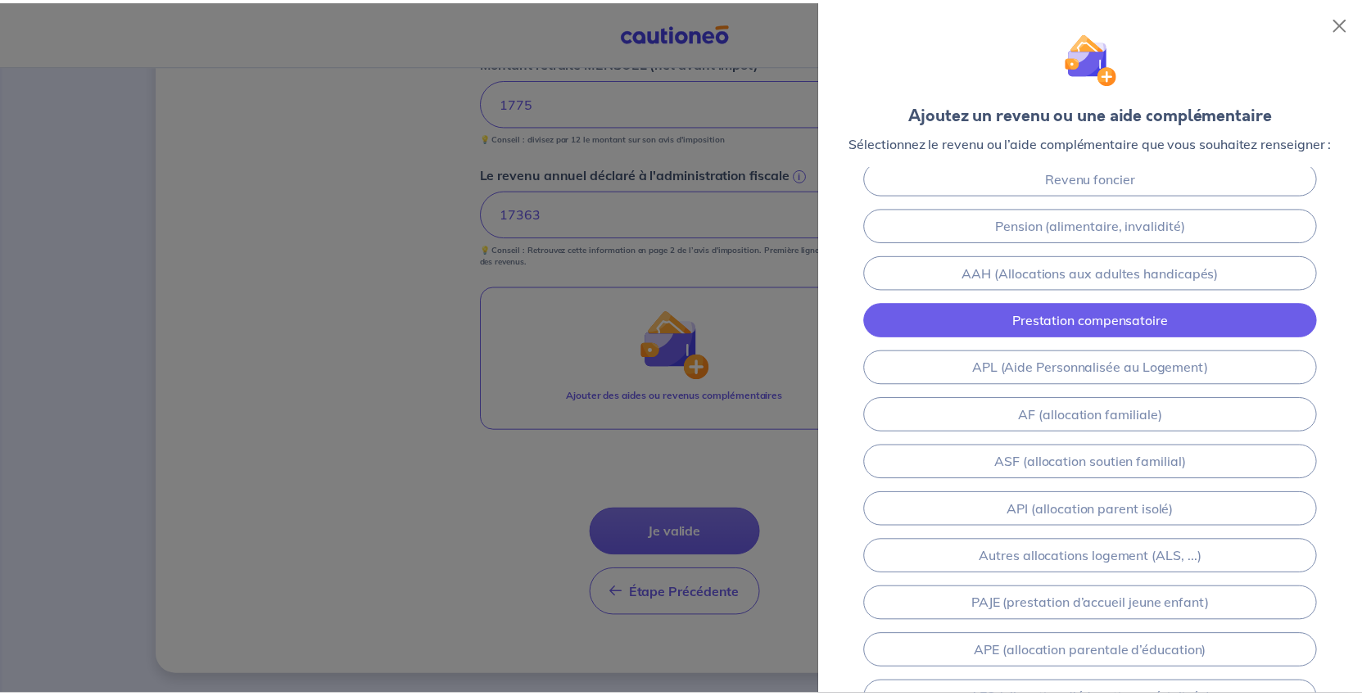
scroll to position [0, 0]
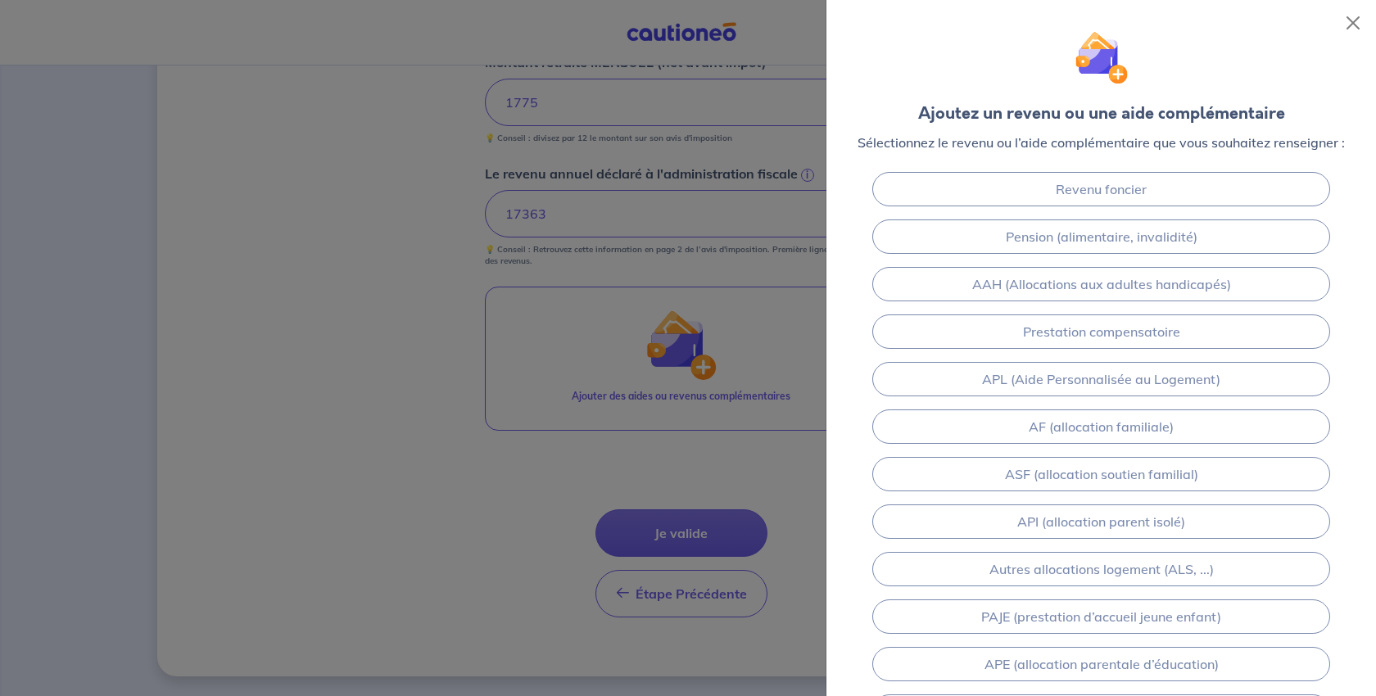
click at [591, 601] on div at bounding box center [688, 348] width 1376 height 696
click at [1349, 27] on button "Close" at bounding box center [1353, 23] width 26 height 26
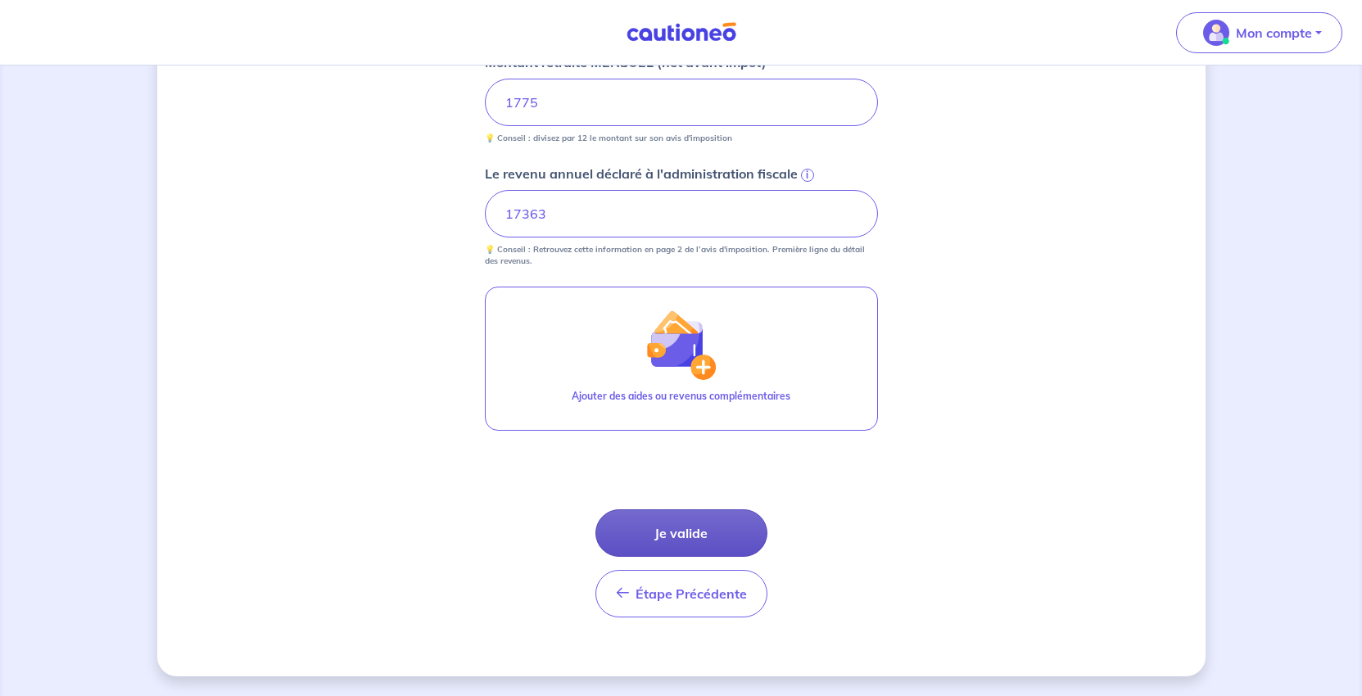
click at [728, 557] on button "Je valide" at bounding box center [681, 533] width 172 height 48
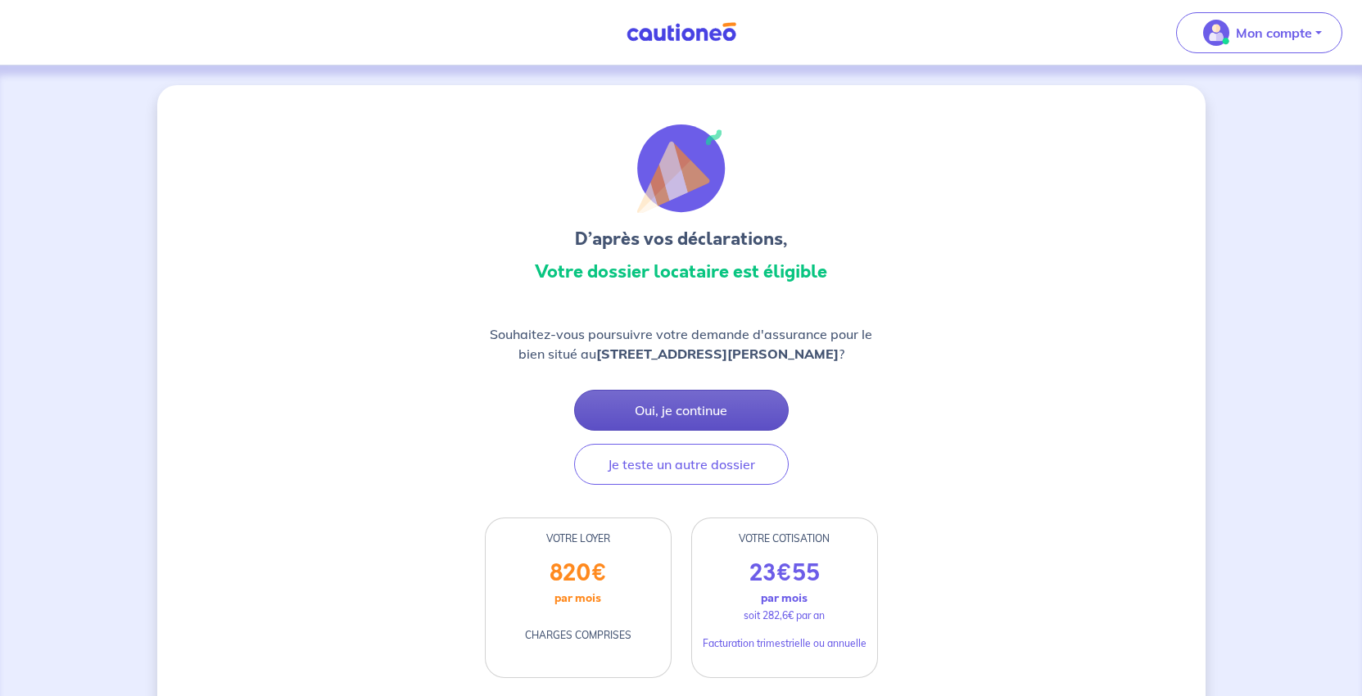
click at [676, 431] on button "Oui, je continue" at bounding box center [681, 410] width 215 height 41
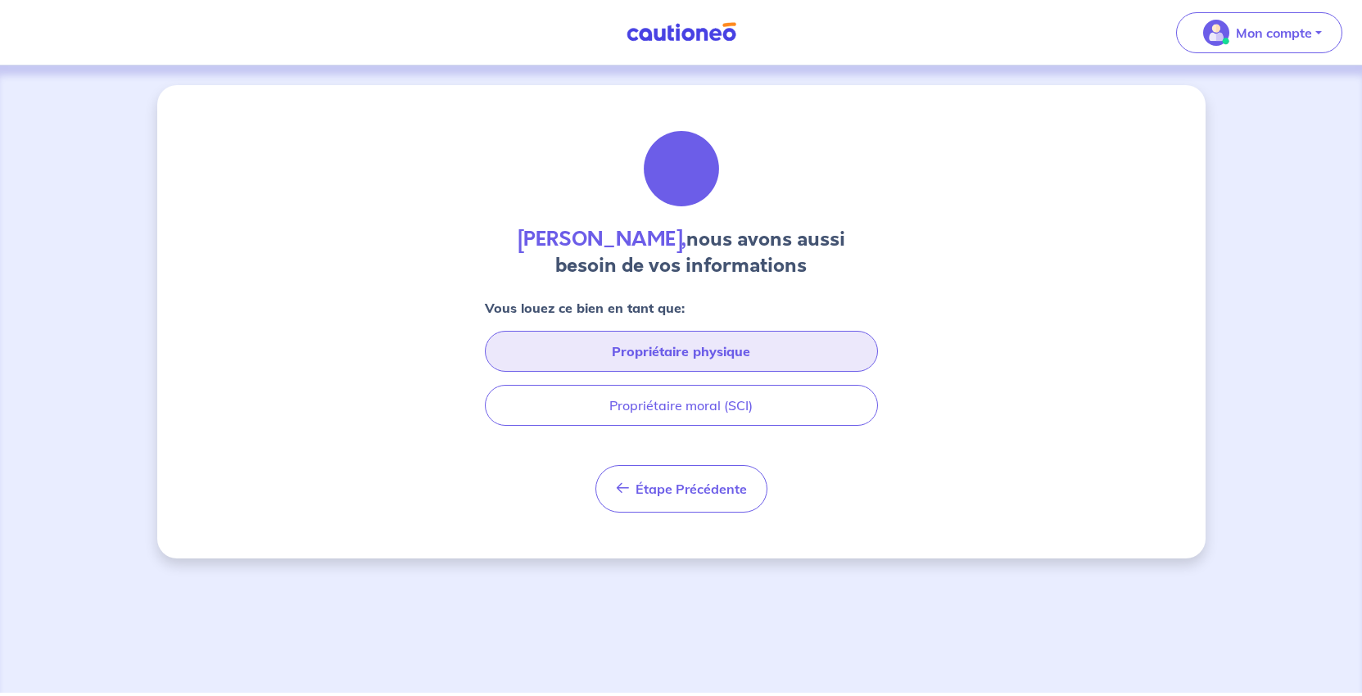
click at [722, 372] on button "Propriétaire physique" at bounding box center [681, 351] width 393 height 41
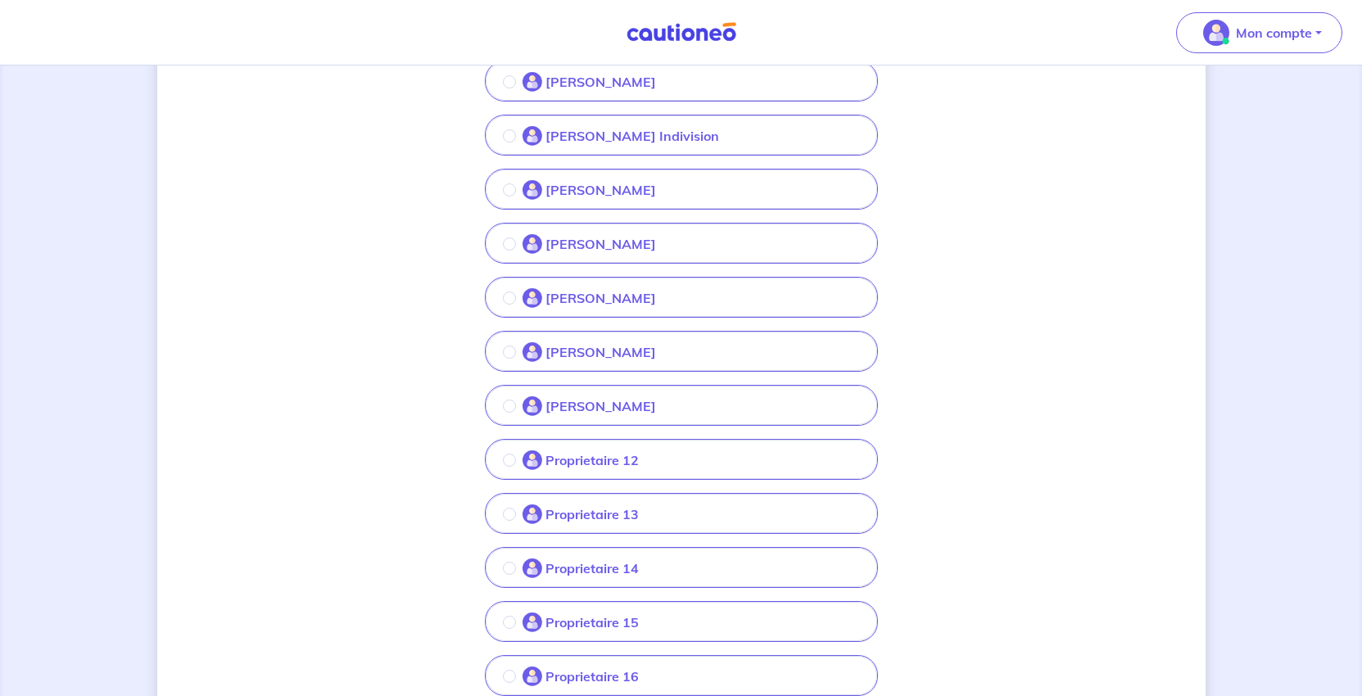
scroll to position [491, 0]
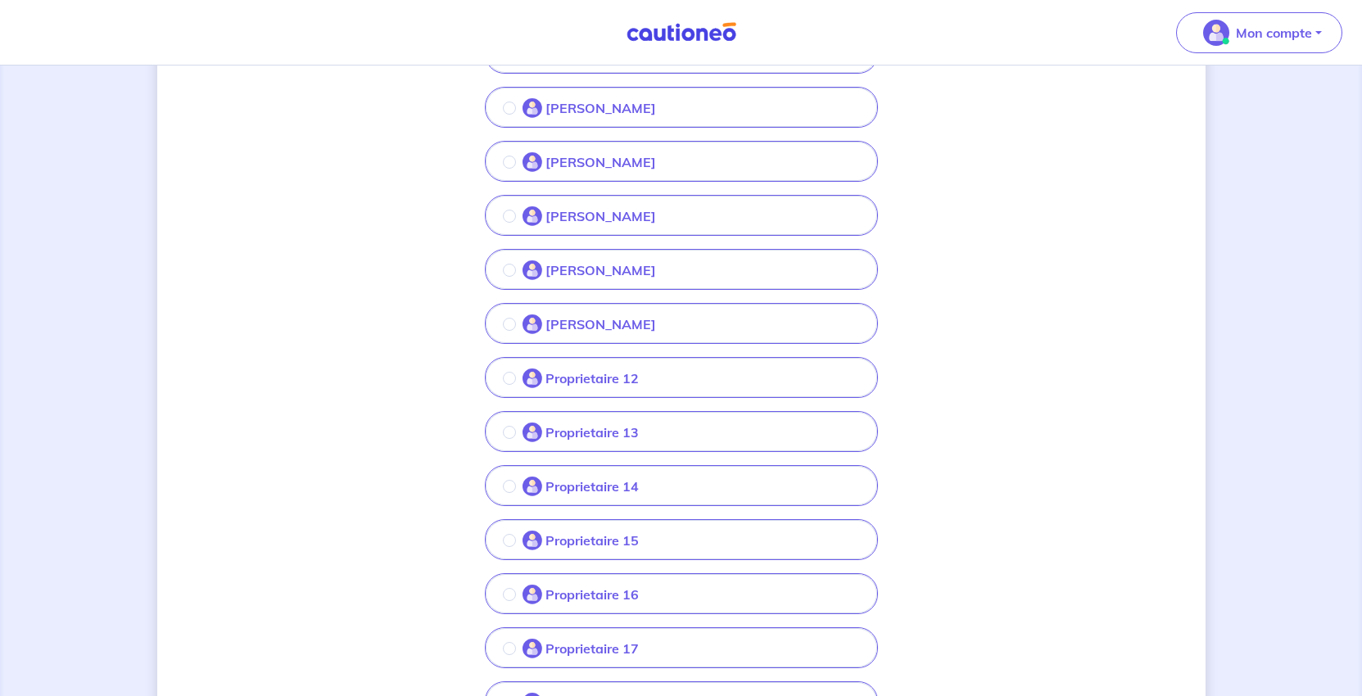
click at [573, 388] on p "Proprietaire 12" at bounding box center [591, 379] width 93 height 20
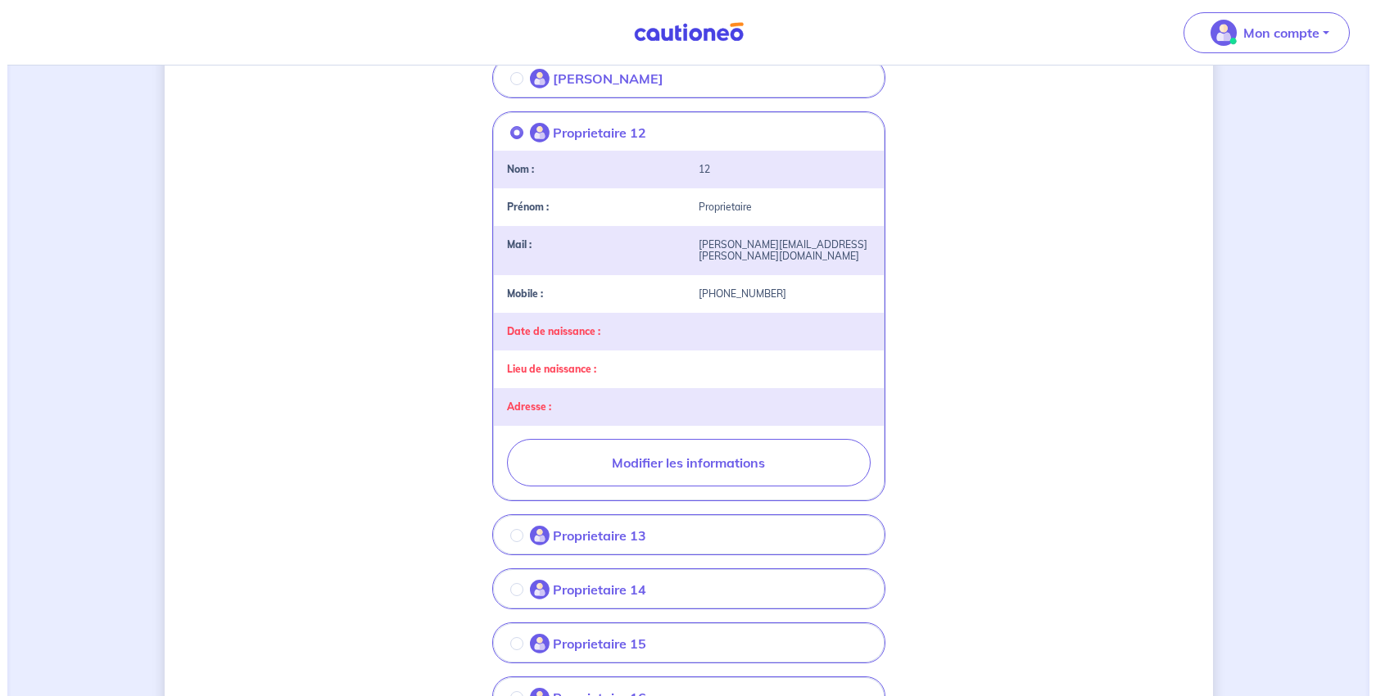
scroll to position [983, 0]
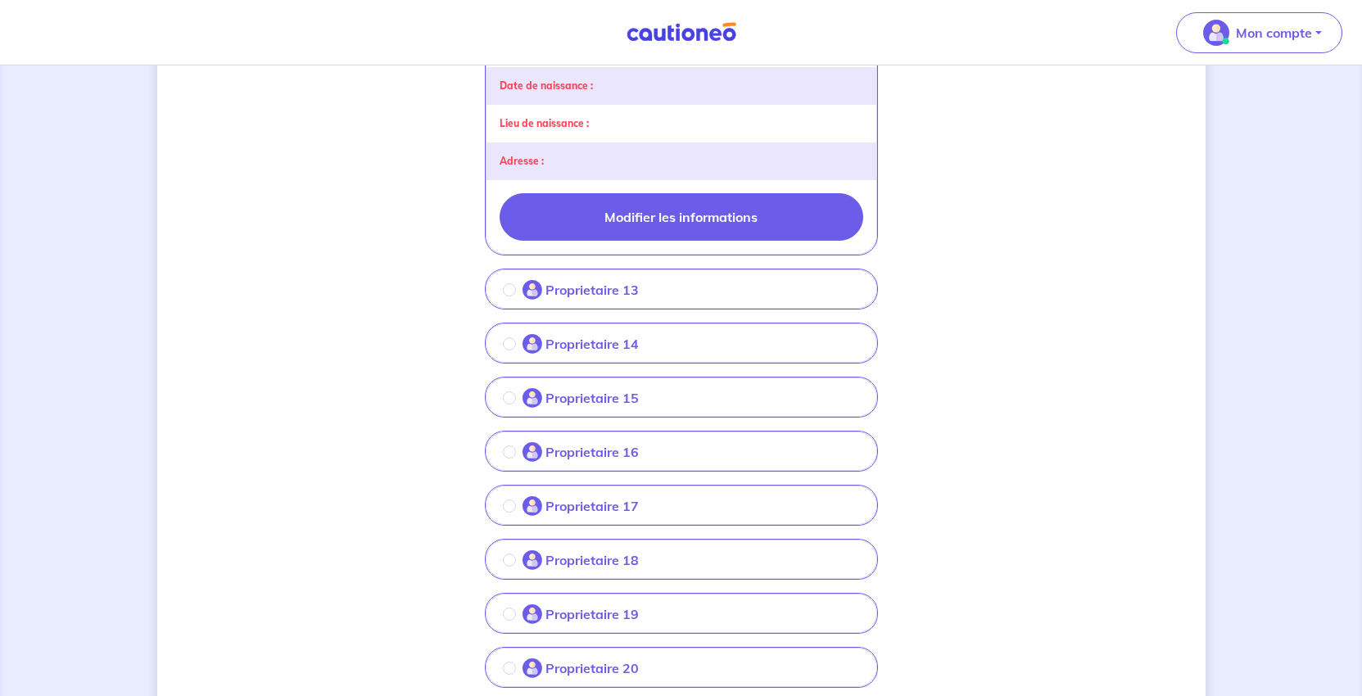
click at [668, 241] on button "Modifier les informations" at bounding box center [682, 217] width 364 height 48
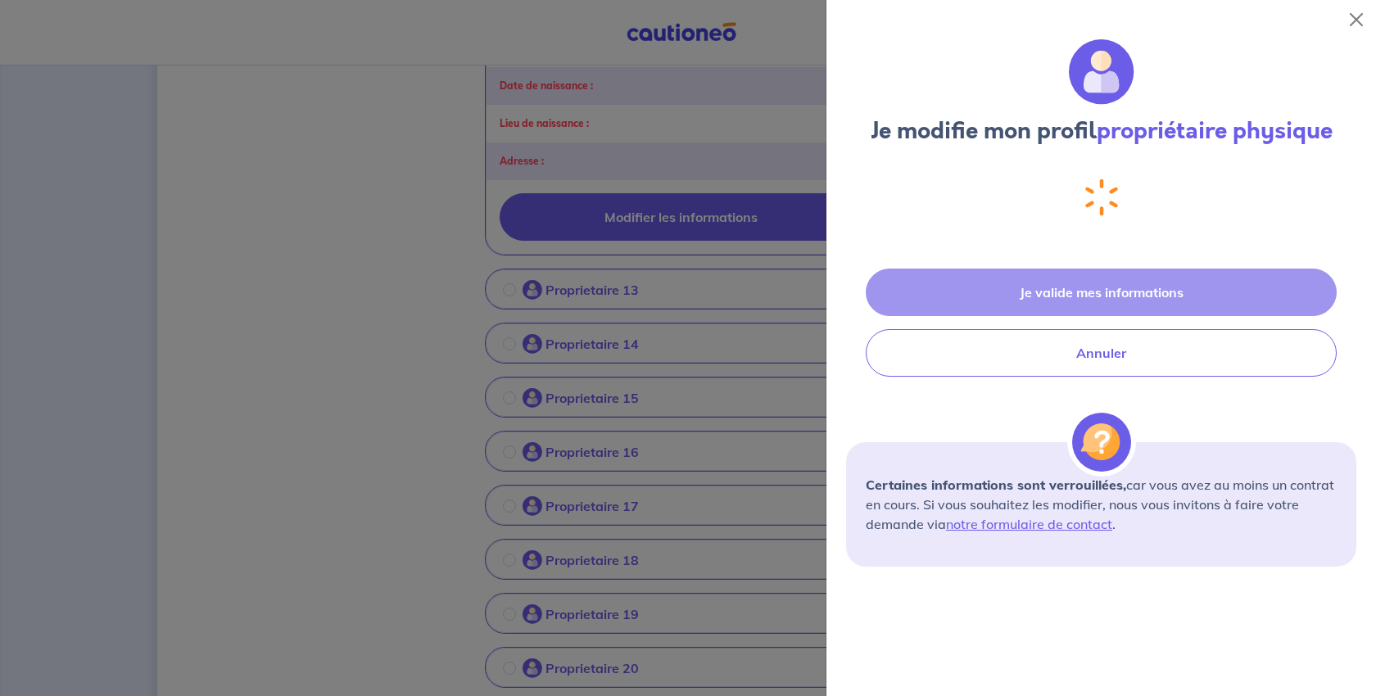
select select "FR"
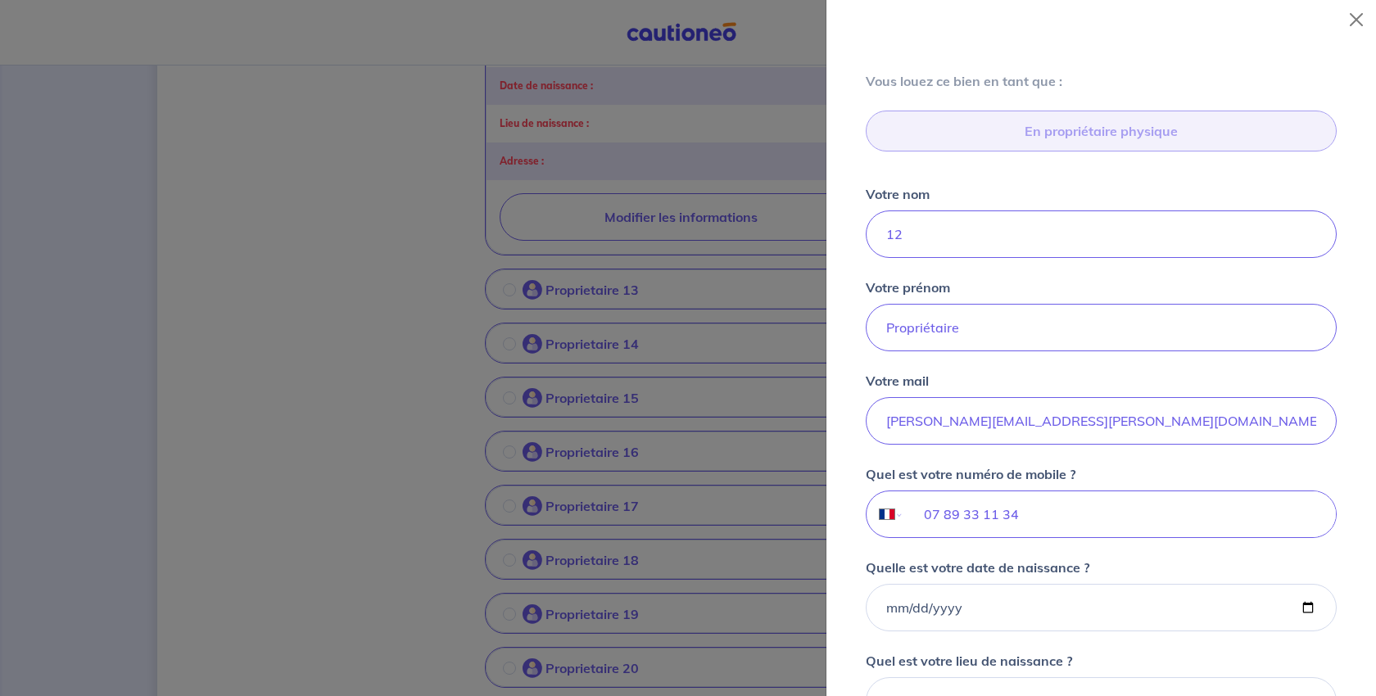
scroll to position [0, 0]
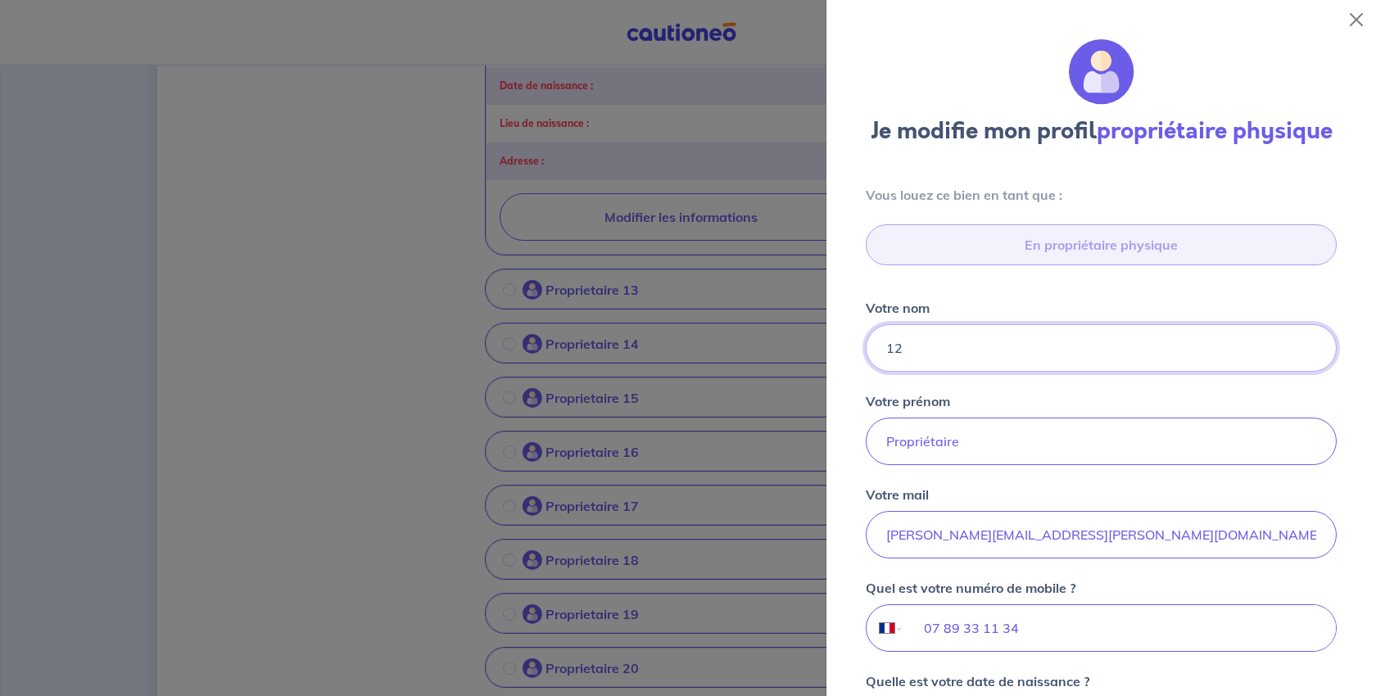
click at [970, 372] on input "12" at bounding box center [1101, 348] width 471 height 48
drag, startPoint x: 941, startPoint y: 457, endPoint x: 853, endPoint y: 462, distance: 87.8
click at [853, 462] on div "Vous louez [PERSON_NAME] en [PERSON_NAME] que : En propriétaire physique Votre …" at bounding box center [1101, 580] width 510 height 791
type input "[PERSON_NAME]"
click at [1043, 465] on input "Propriétaire" at bounding box center [1101, 442] width 471 height 48
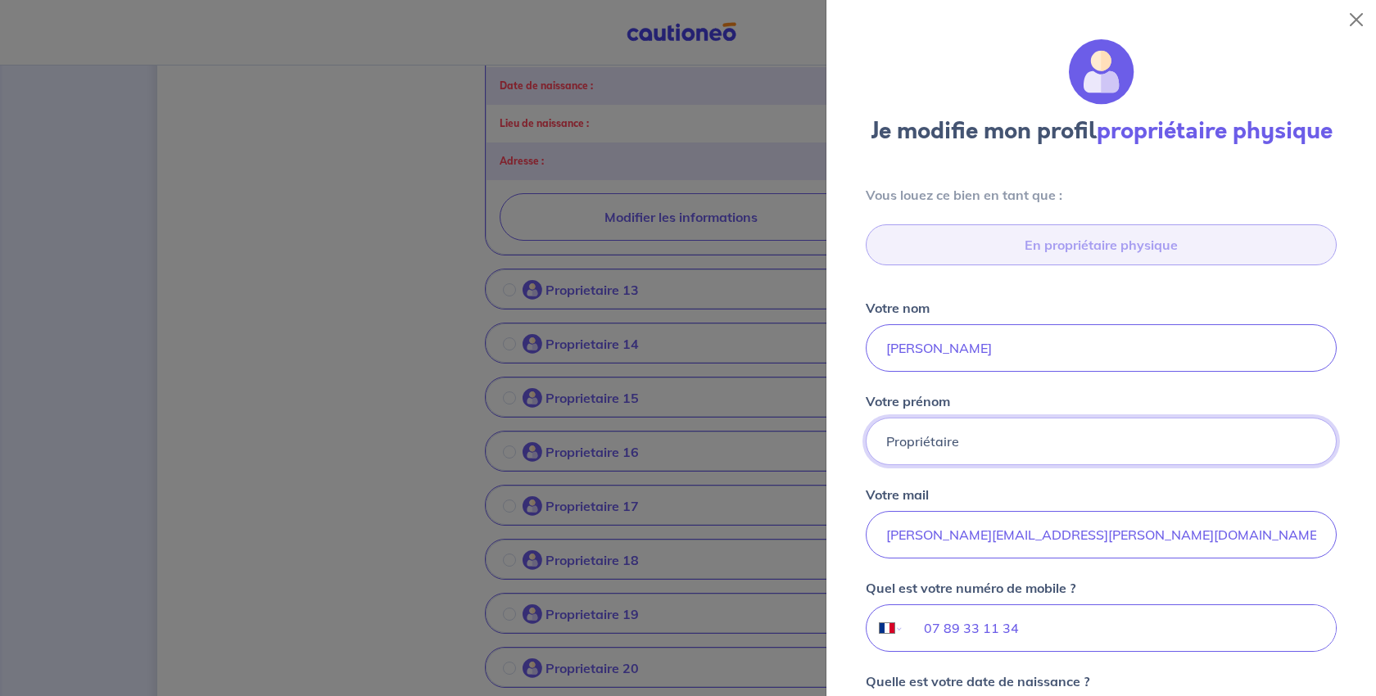
drag, startPoint x: 1049, startPoint y: 577, endPoint x: 835, endPoint y: 558, distance: 215.5
click at [835, 558] on div "Je modifie mon profil propriétaire physique Vous louez [PERSON_NAME] en [PERSON…" at bounding box center [1101, 367] width 550 height 657
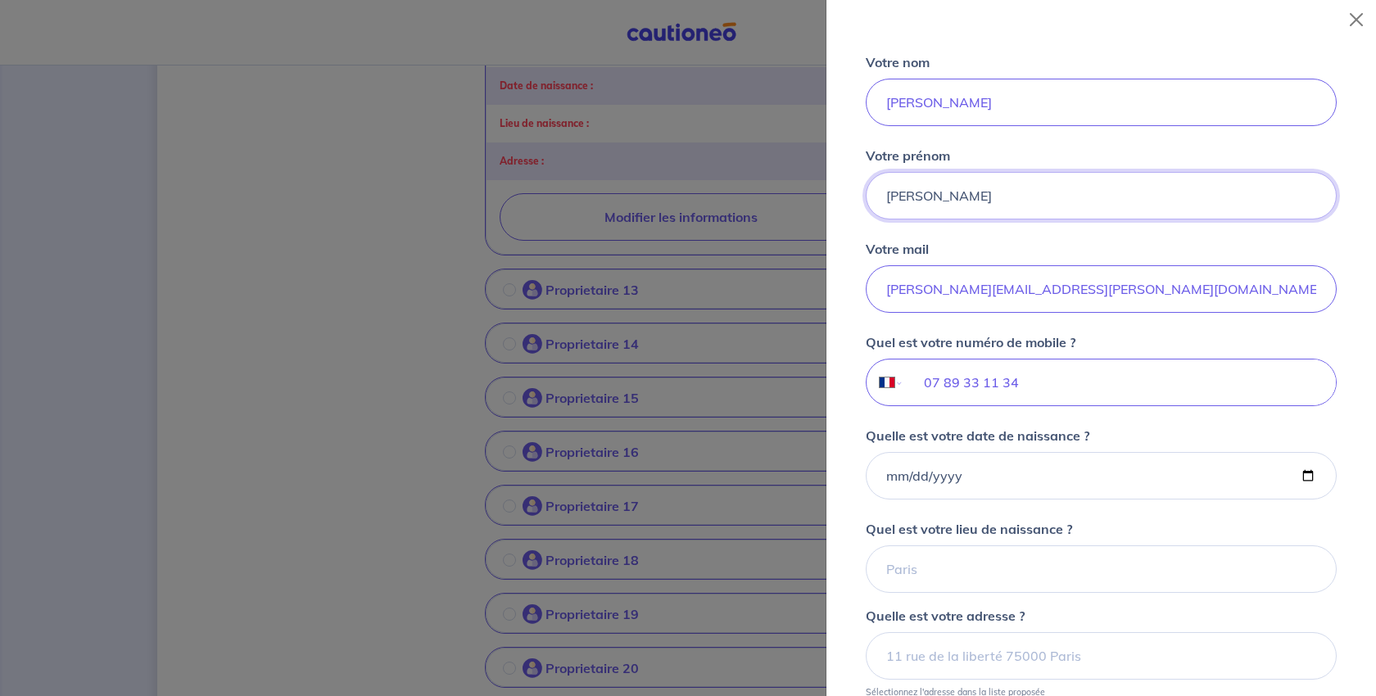
scroll to position [410, 0]
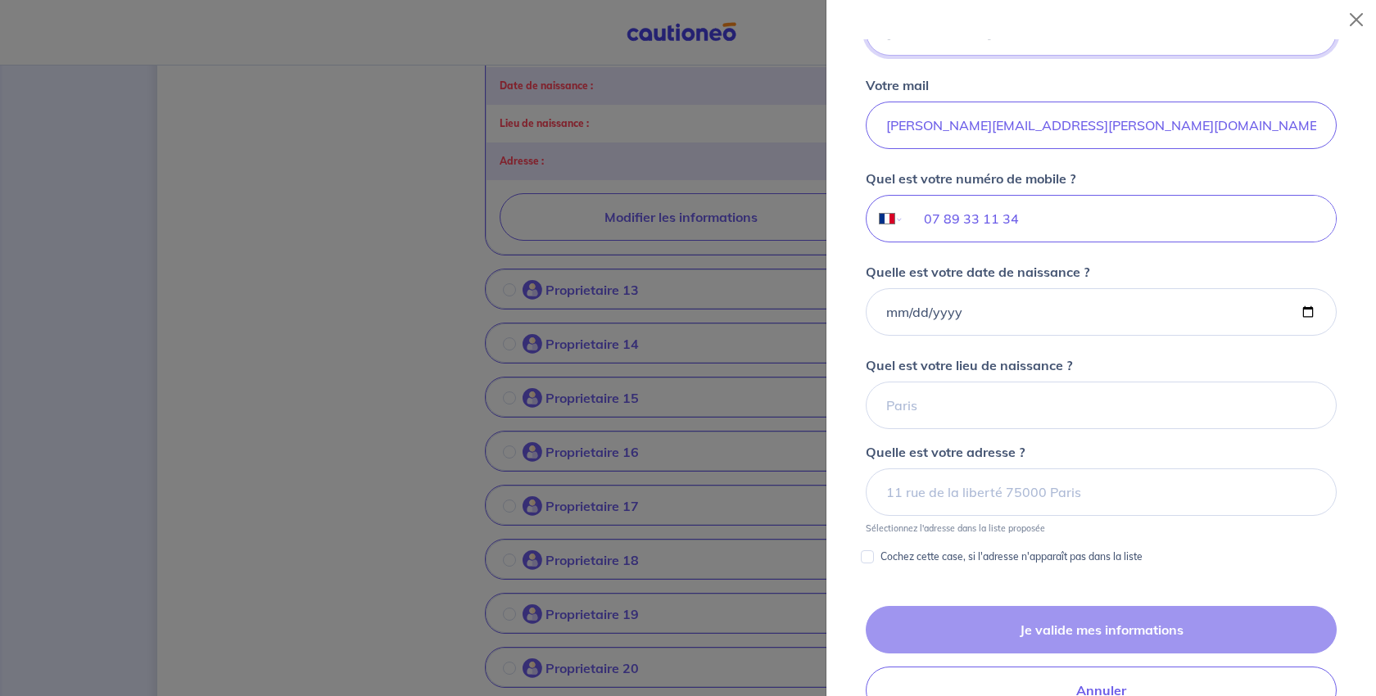
type input "[PERSON_NAME]"
click at [910, 336] on input "Quelle est votre date de naissance ?" at bounding box center [1101, 312] width 471 height 48
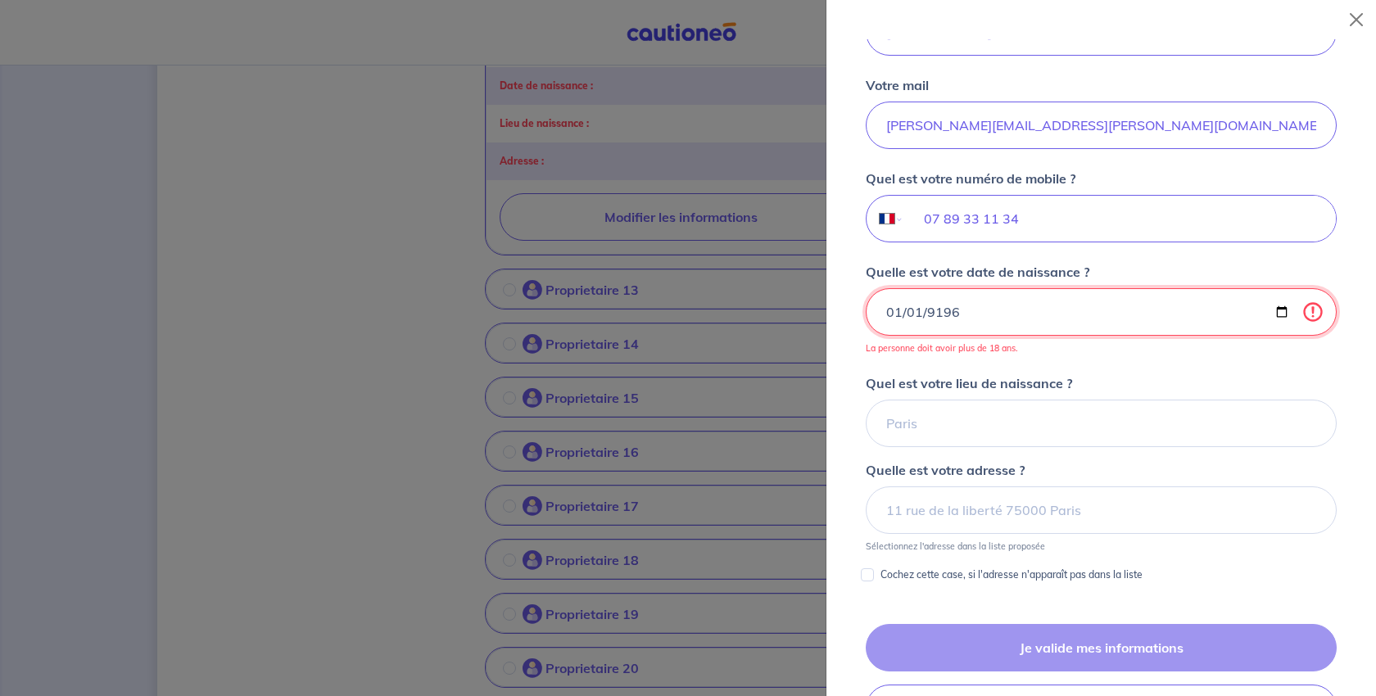
type input "[DATE]"
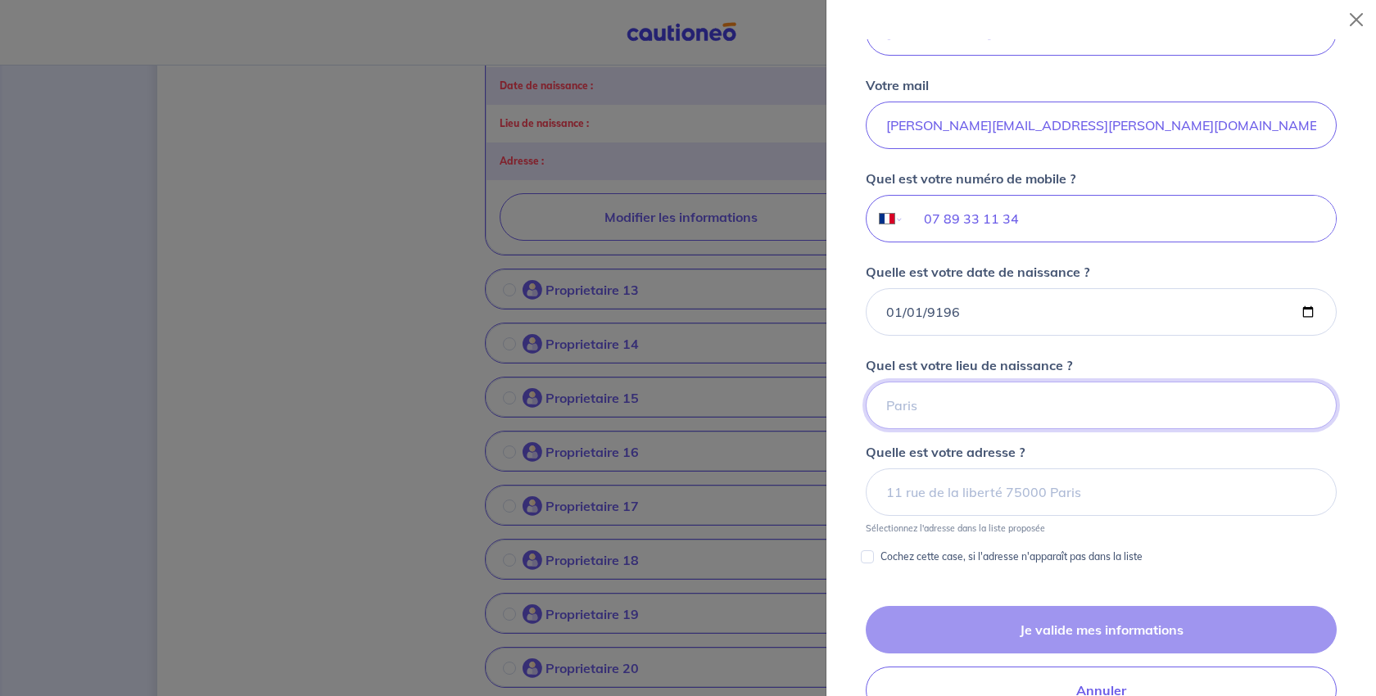
click at [1024, 429] on input "Quel est votre lieu de naissance ?" at bounding box center [1101, 406] width 471 height 48
drag, startPoint x: 907, startPoint y: 622, endPoint x: 894, endPoint y: 622, distance: 12.3
click at [894, 429] on input "[GEOGRAPHIC_DATA]" at bounding box center [1101, 406] width 471 height 48
type input "[GEOGRAPHIC_DATA]"
click at [1208, 429] on div "Quel est votre lieu de naissance ? [GEOGRAPHIC_DATA]" at bounding box center [1101, 392] width 471 height 74
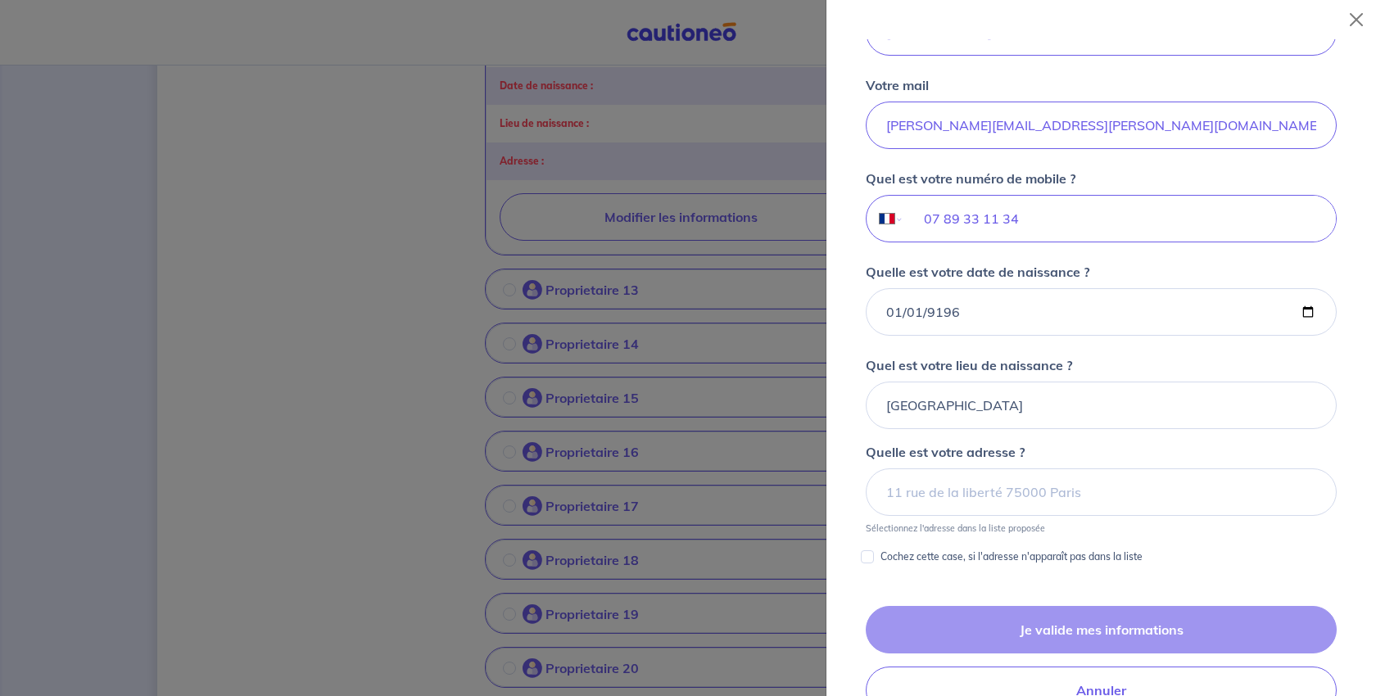
scroll to position [655, 0]
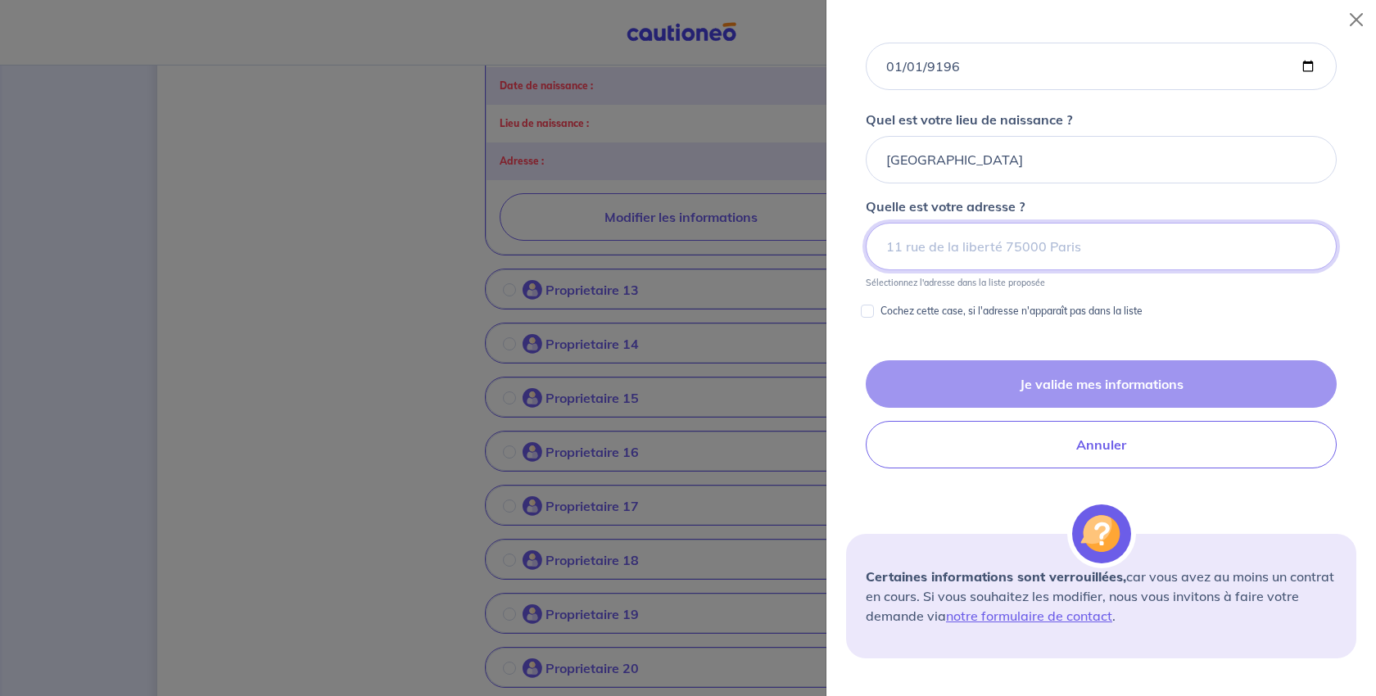
click at [965, 270] on input at bounding box center [1101, 247] width 471 height 48
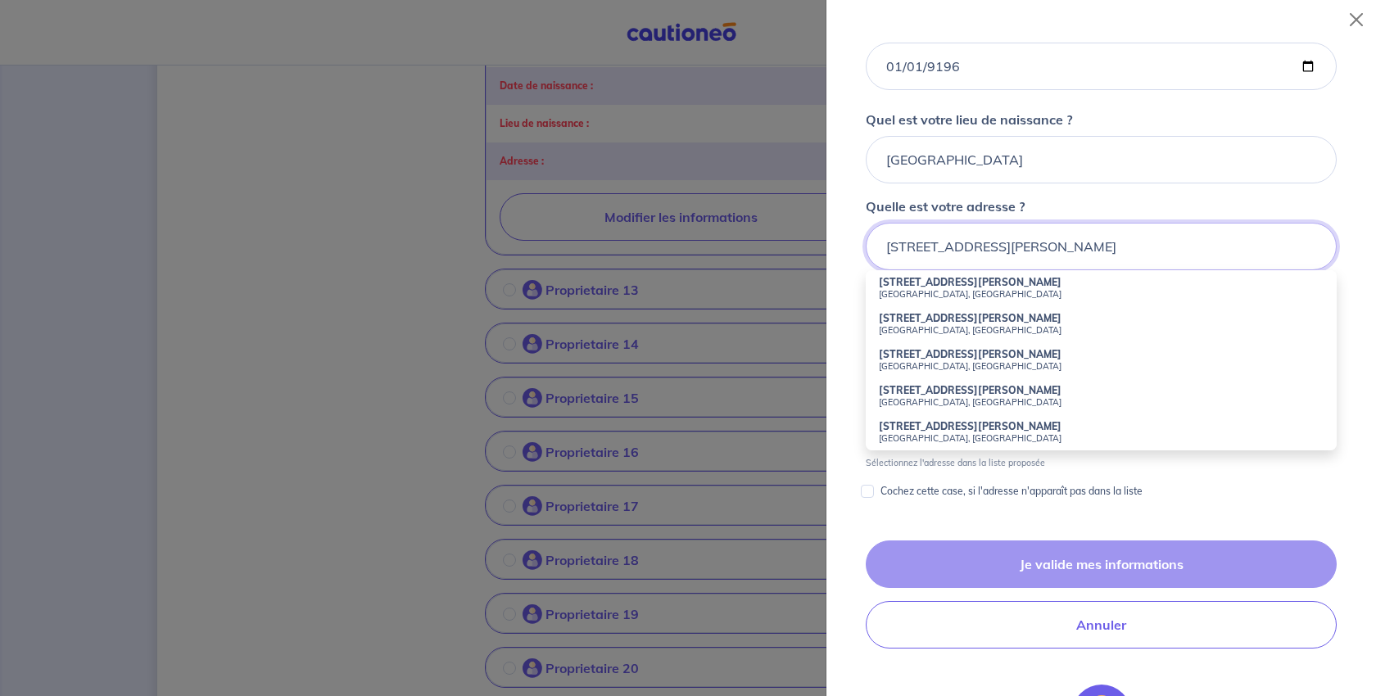
type input "[STREET_ADDRESS][PERSON_NAME]"
